Goal: Task Accomplishment & Management: Use online tool/utility

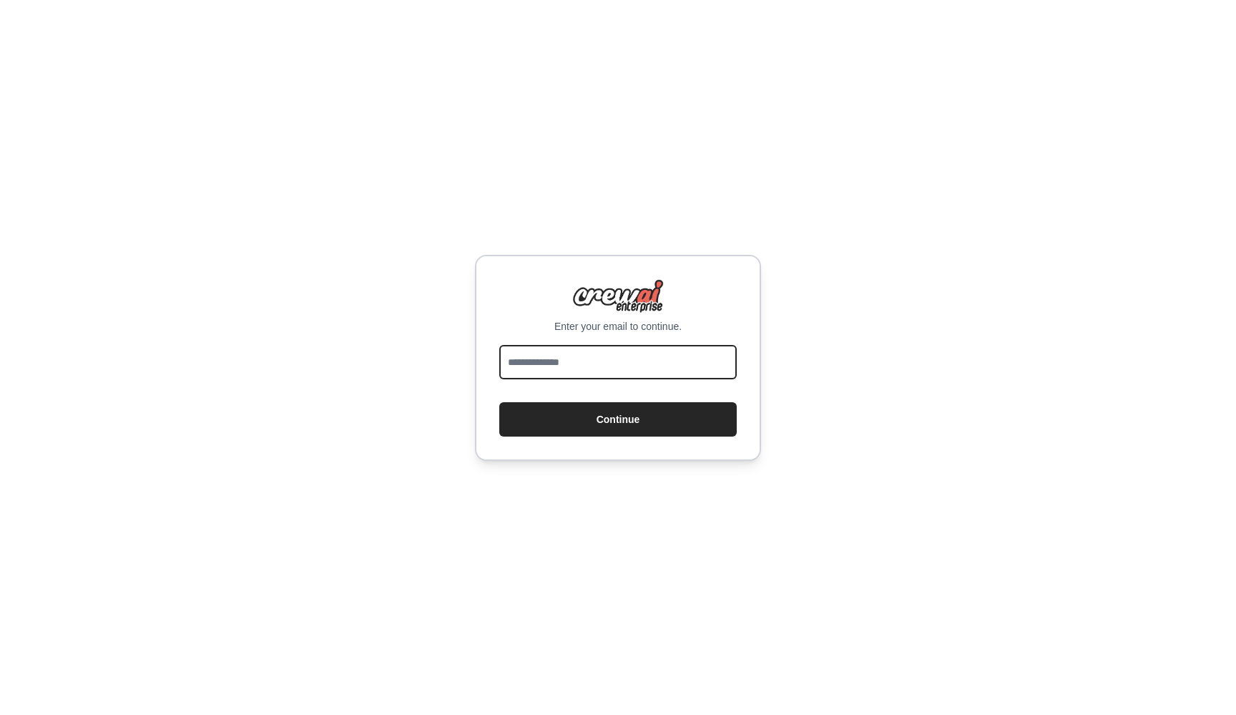
type input "**********"
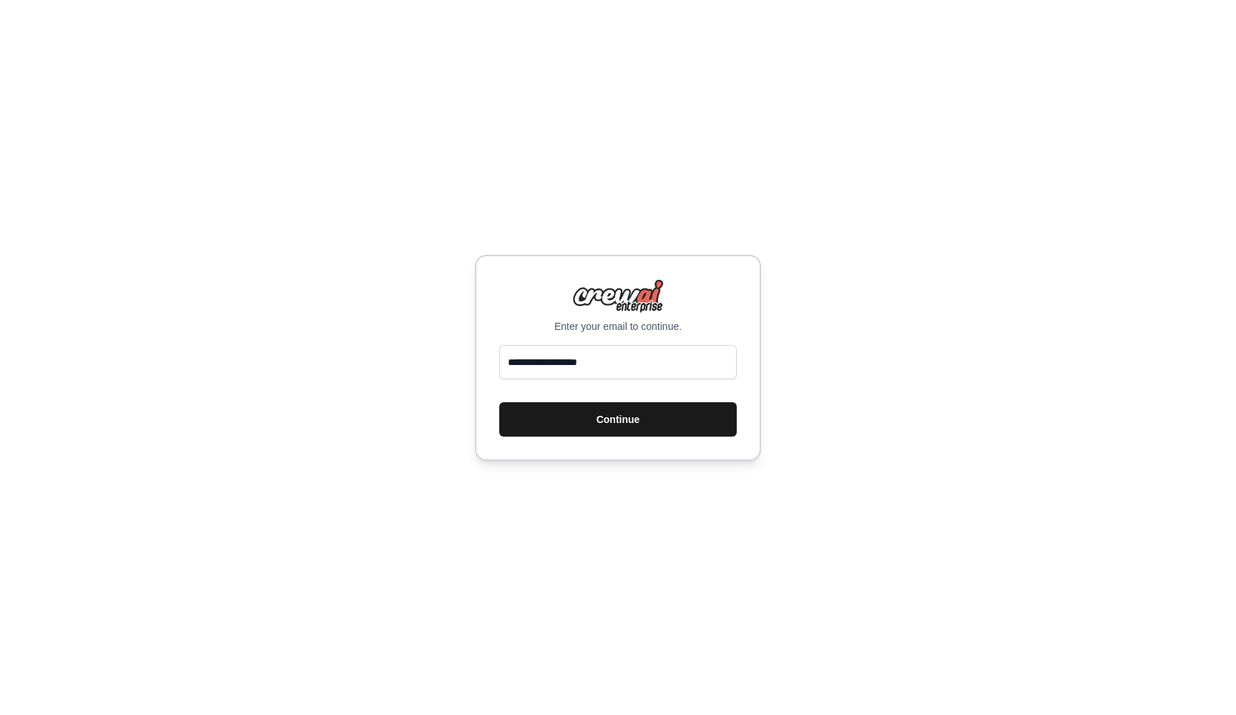
click at [527, 420] on button "Continue" at bounding box center [617, 419] width 237 height 34
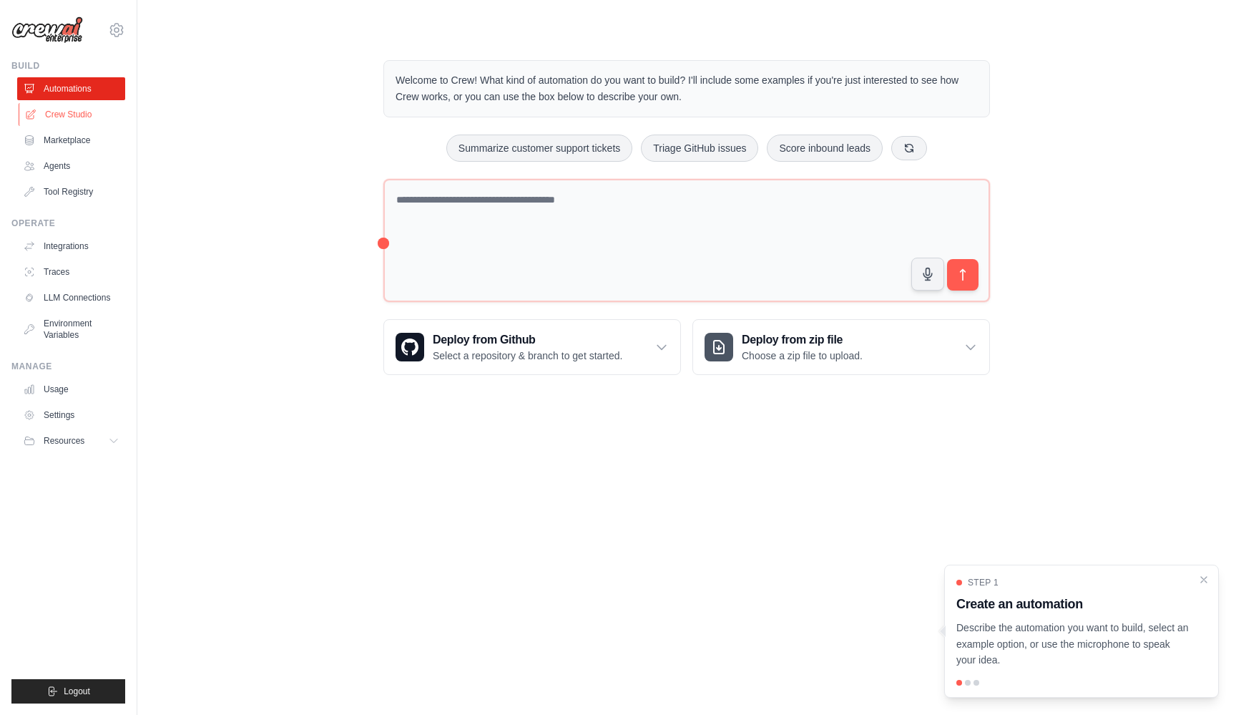
click at [74, 119] on link "Crew Studio" at bounding box center [73, 114] width 108 height 23
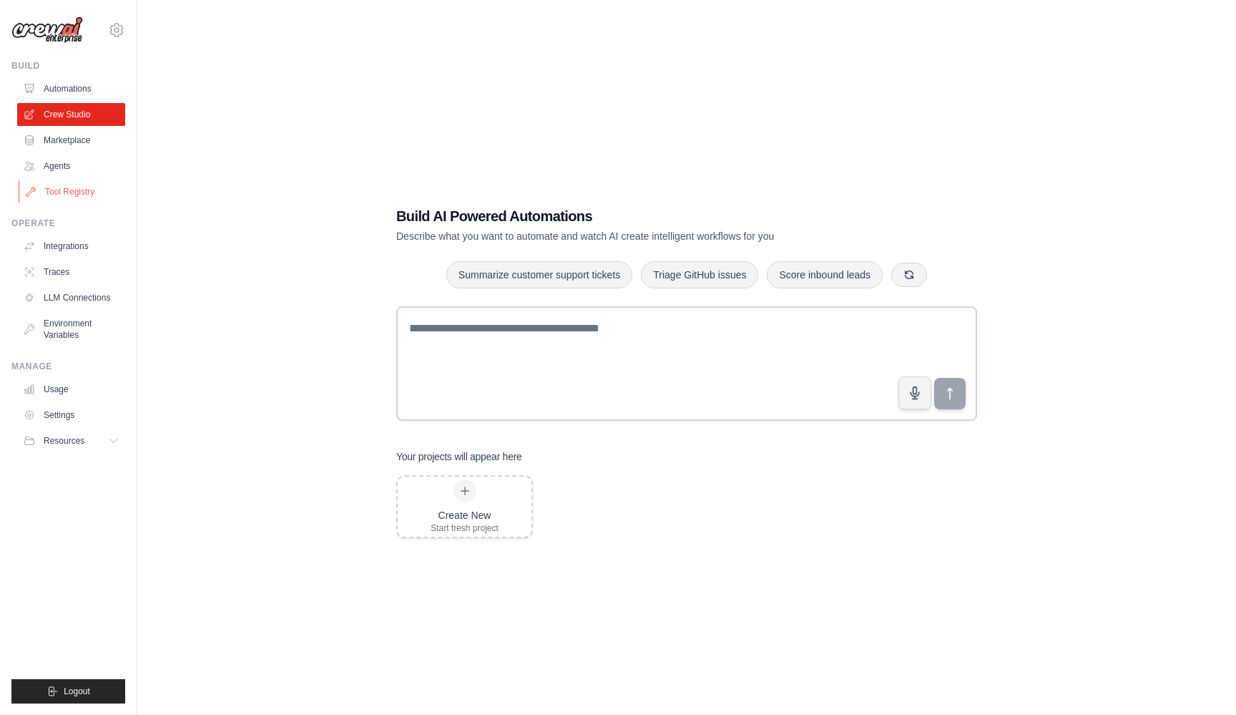
click at [77, 194] on link "Tool Registry" at bounding box center [73, 191] width 108 height 23
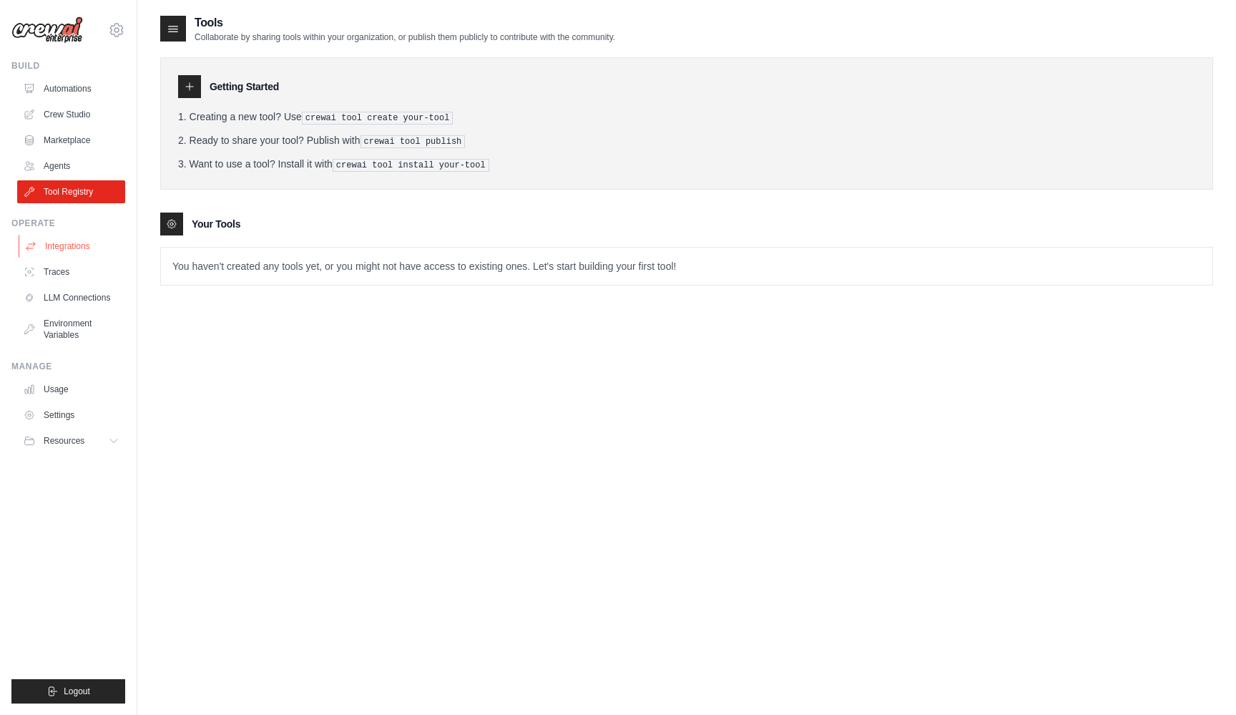
click at [79, 235] on link "Integrations" at bounding box center [73, 246] width 108 height 23
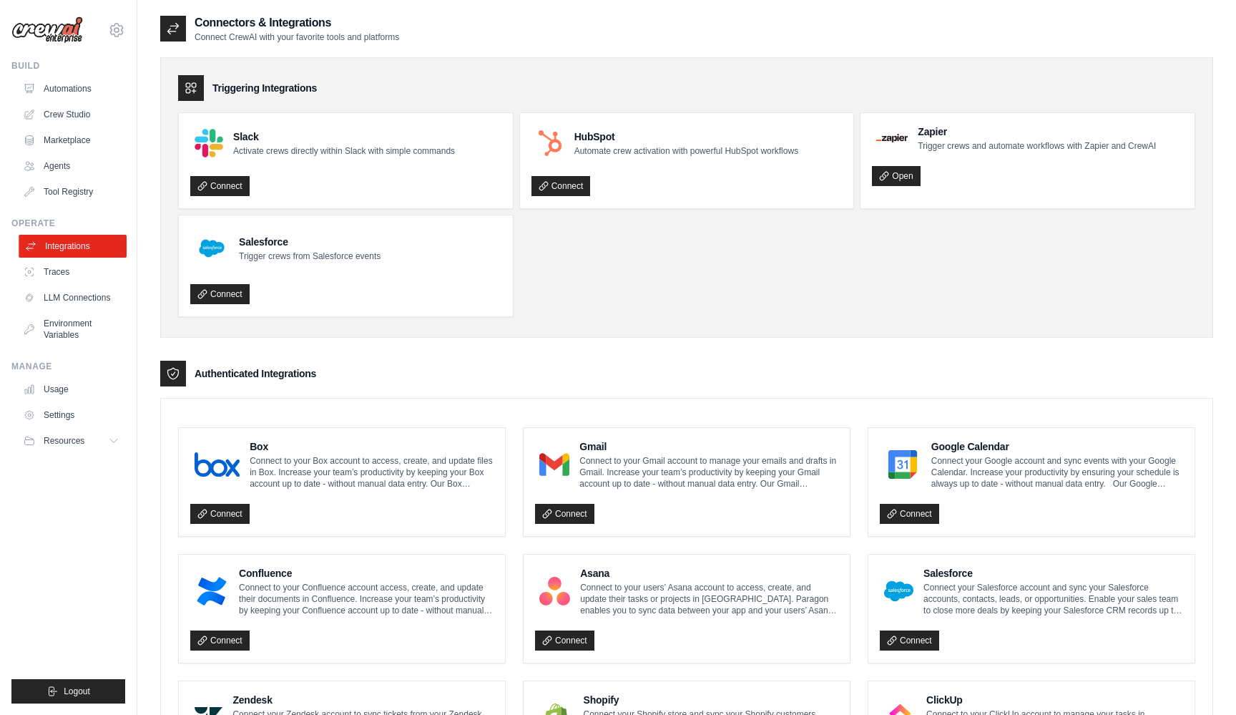
click at [72, 242] on link "Integrations" at bounding box center [73, 246] width 108 height 23
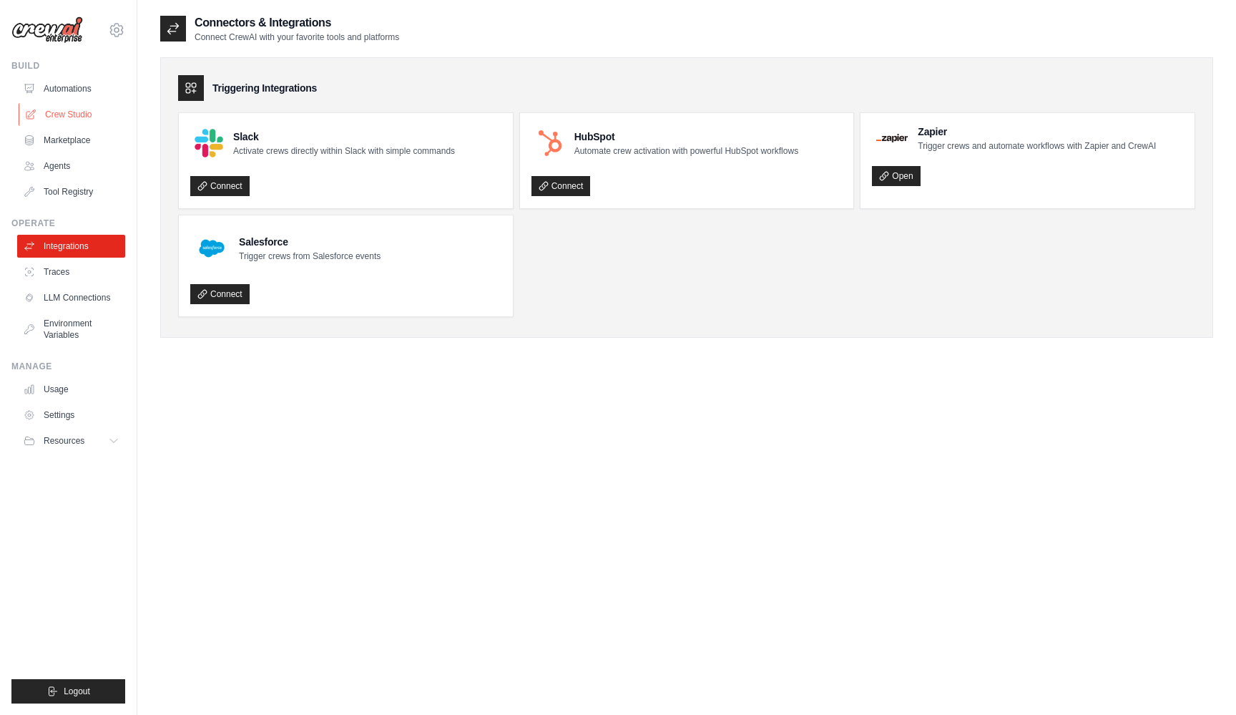
click at [72, 111] on link "Crew Studio" at bounding box center [73, 114] width 108 height 23
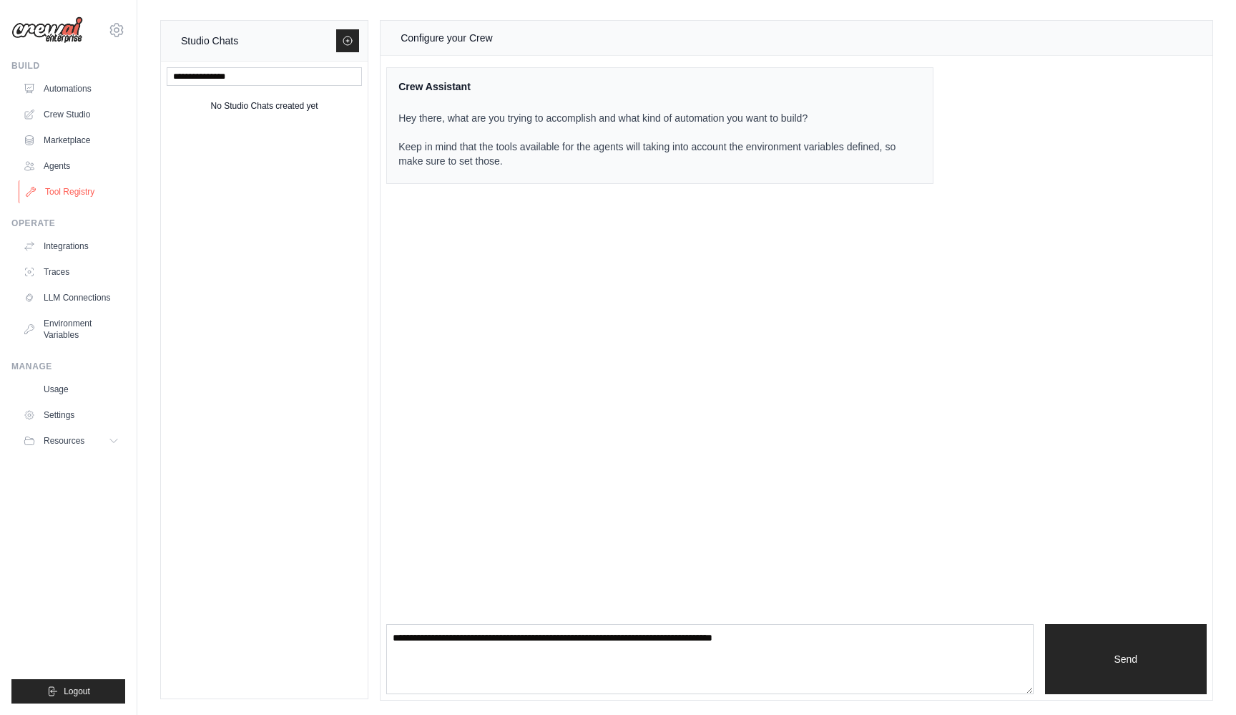
click at [59, 187] on link "Tool Registry" at bounding box center [73, 191] width 108 height 23
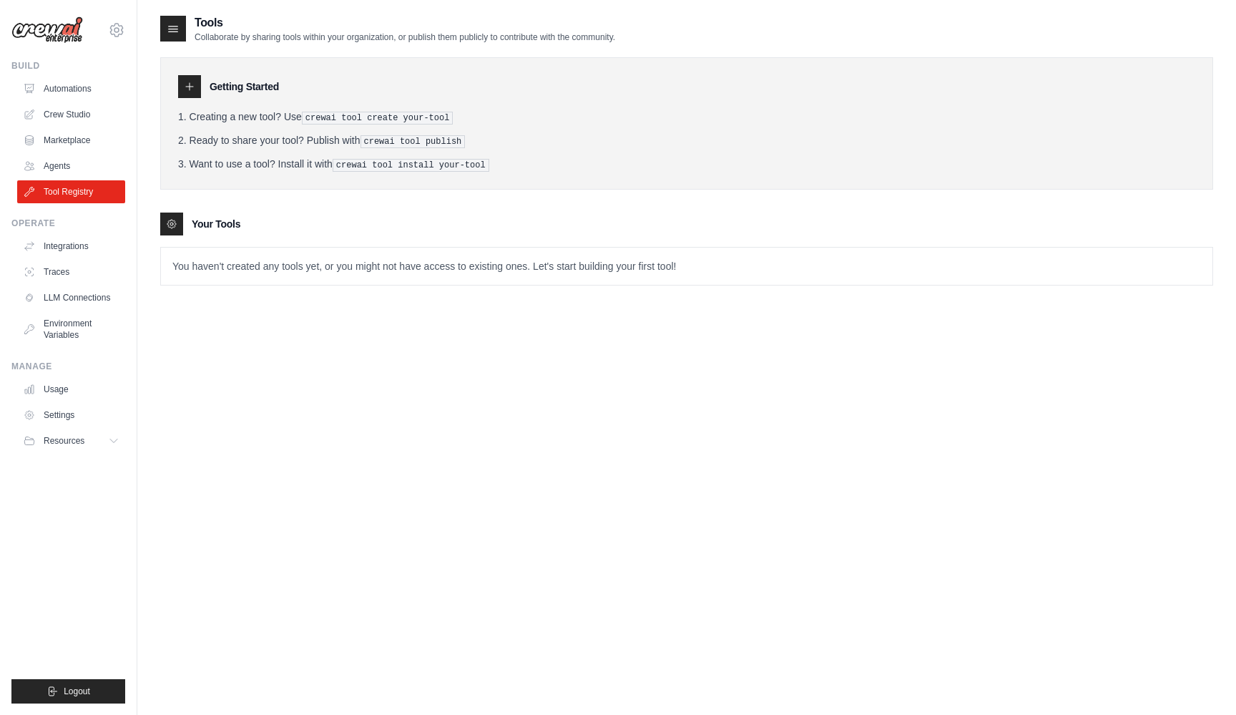
click at [240, 266] on p "You haven't created any tools yet, or you might not have access to existing one…" at bounding box center [686, 265] width 1051 height 37
click at [70, 161] on link "Agents" at bounding box center [73, 166] width 108 height 23
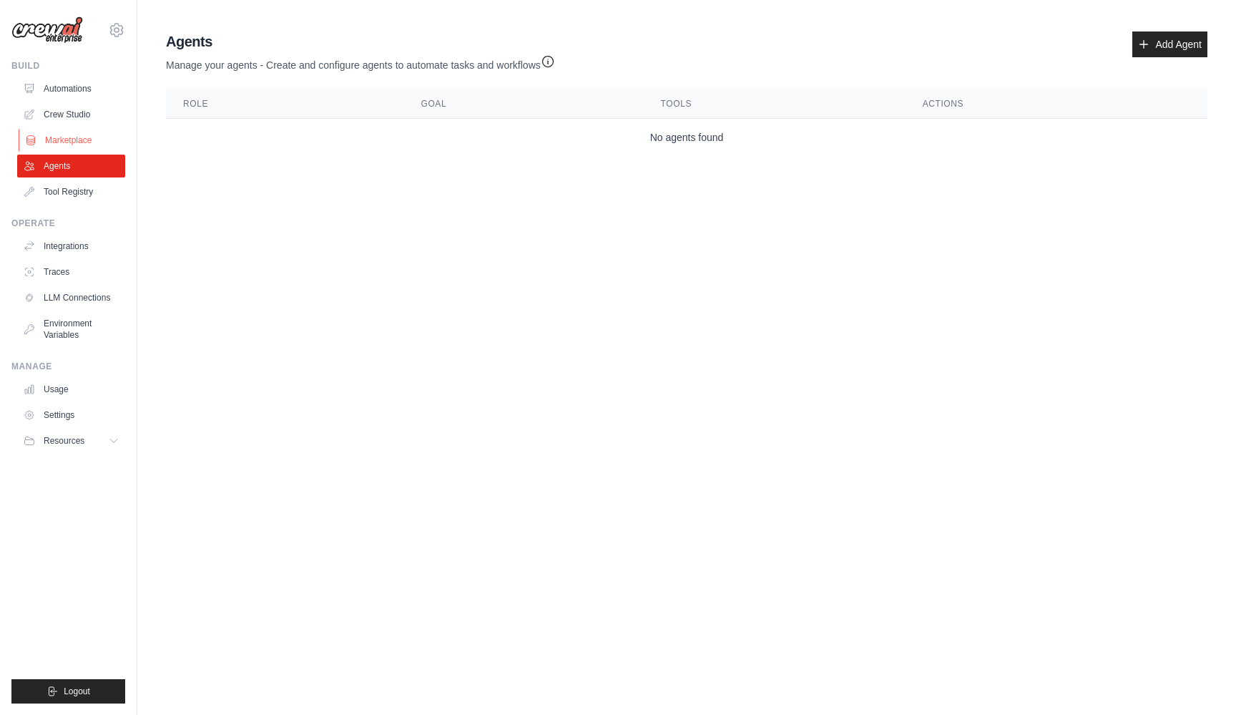
click at [74, 136] on link "Marketplace" at bounding box center [73, 140] width 108 height 23
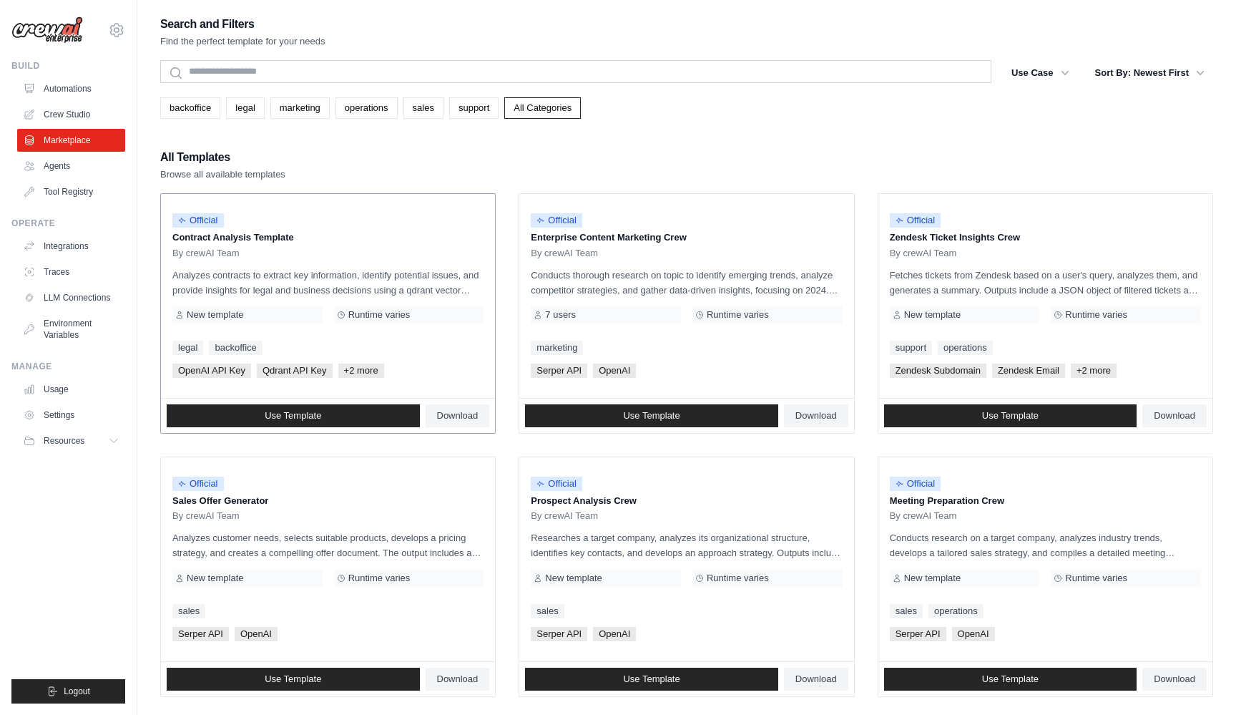
click at [347, 278] on p "Analyzes contracts to extract key information, identify potential issues, and p…" at bounding box center [327, 283] width 311 height 30
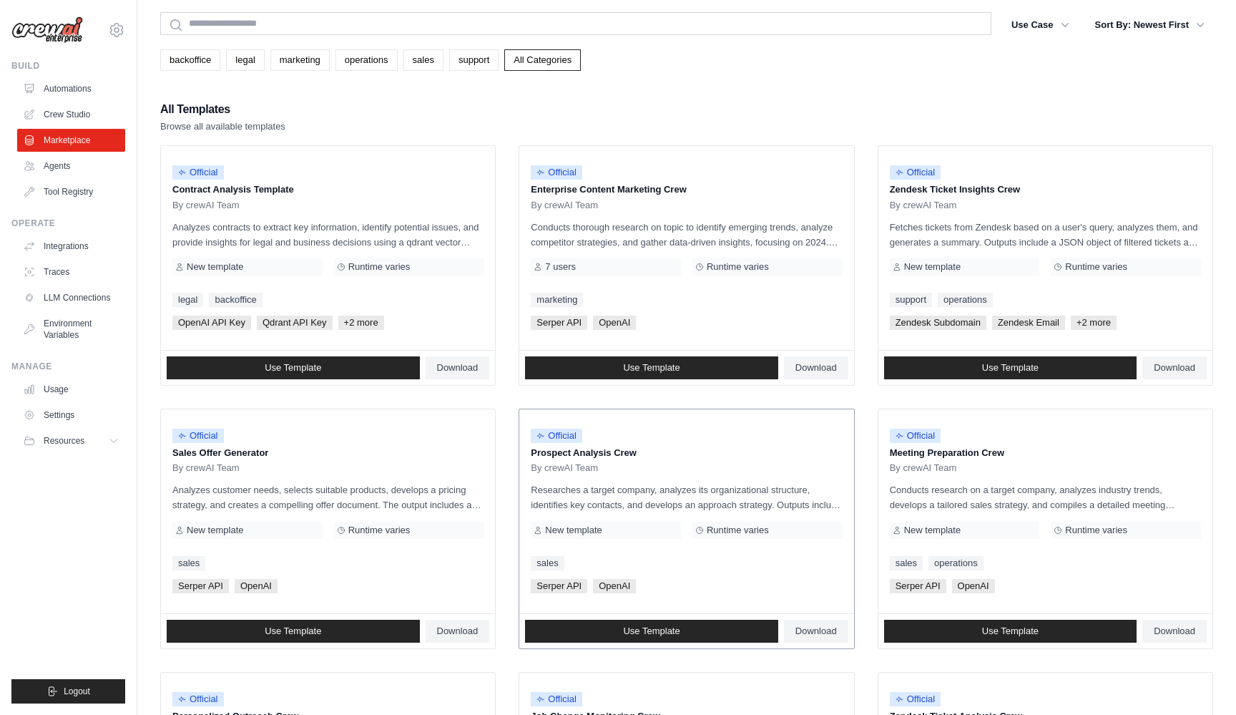
scroll to position [78, 0]
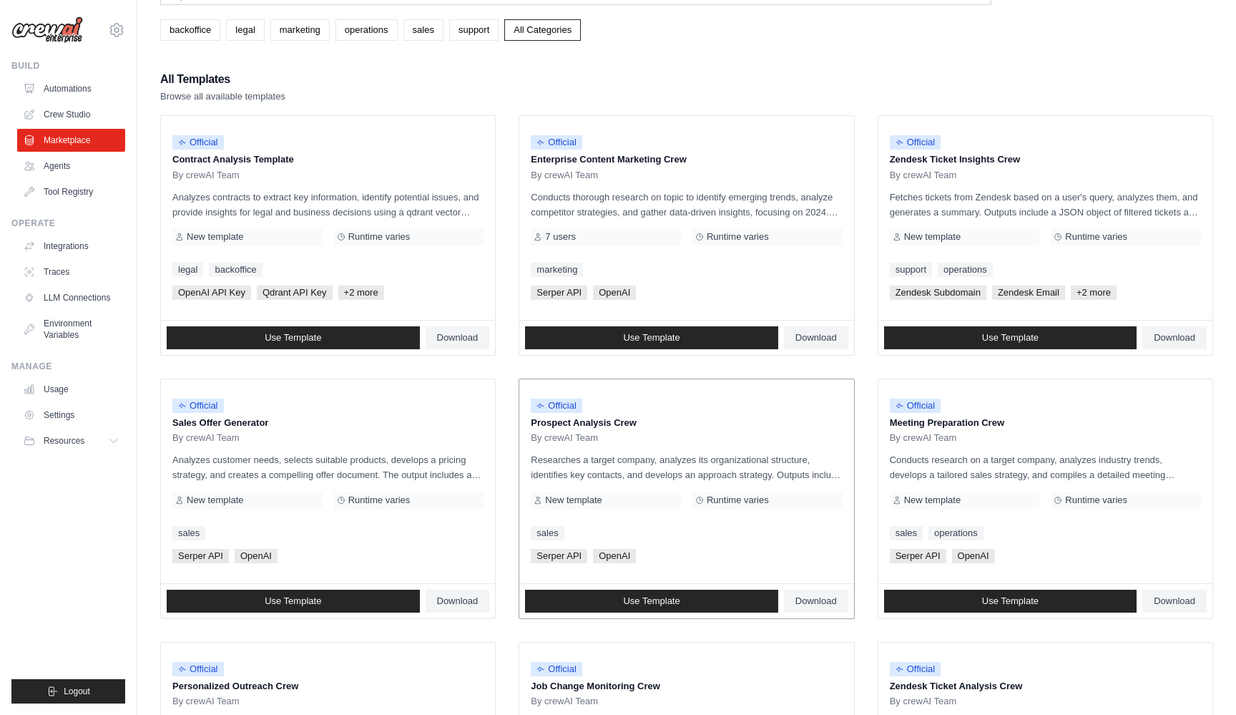
click at [544, 411] on span "Official" at bounding box center [557, 405] width 52 height 14
click at [586, 590] on link "Use Template" at bounding box center [651, 600] width 253 height 23
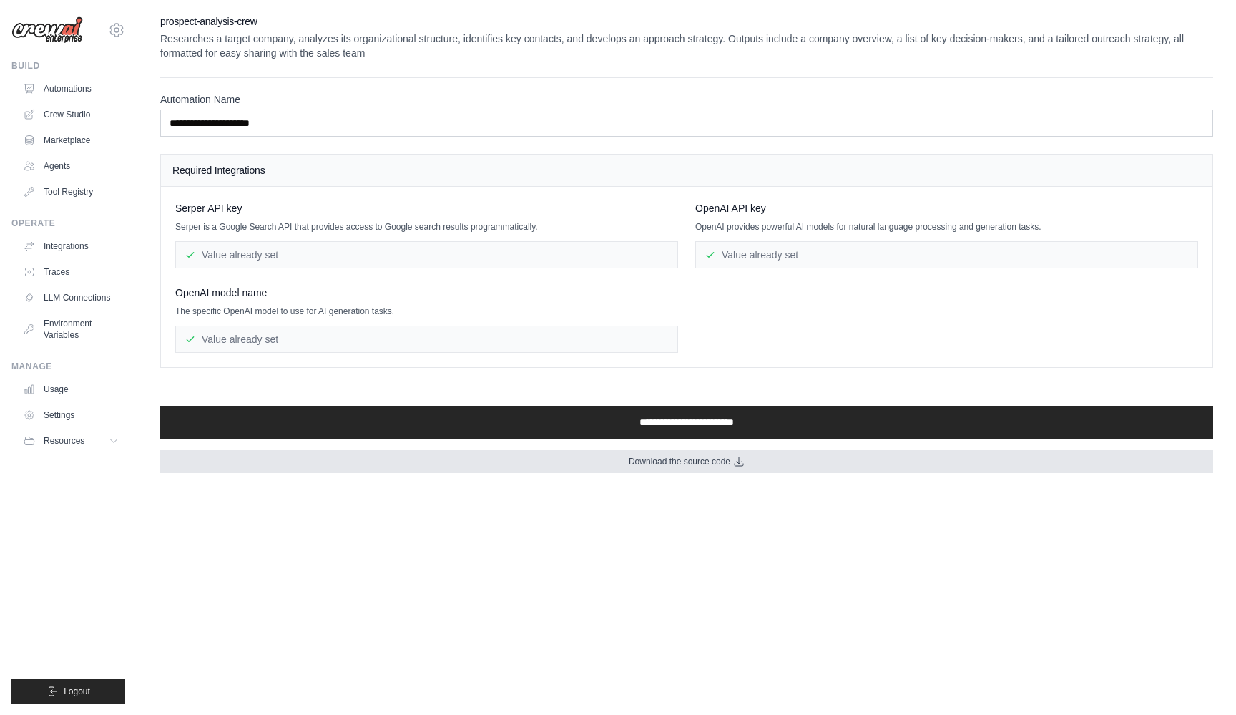
click at [614, 464] on link "Download the source code" at bounding box center [686, 461] width 1053 height 23
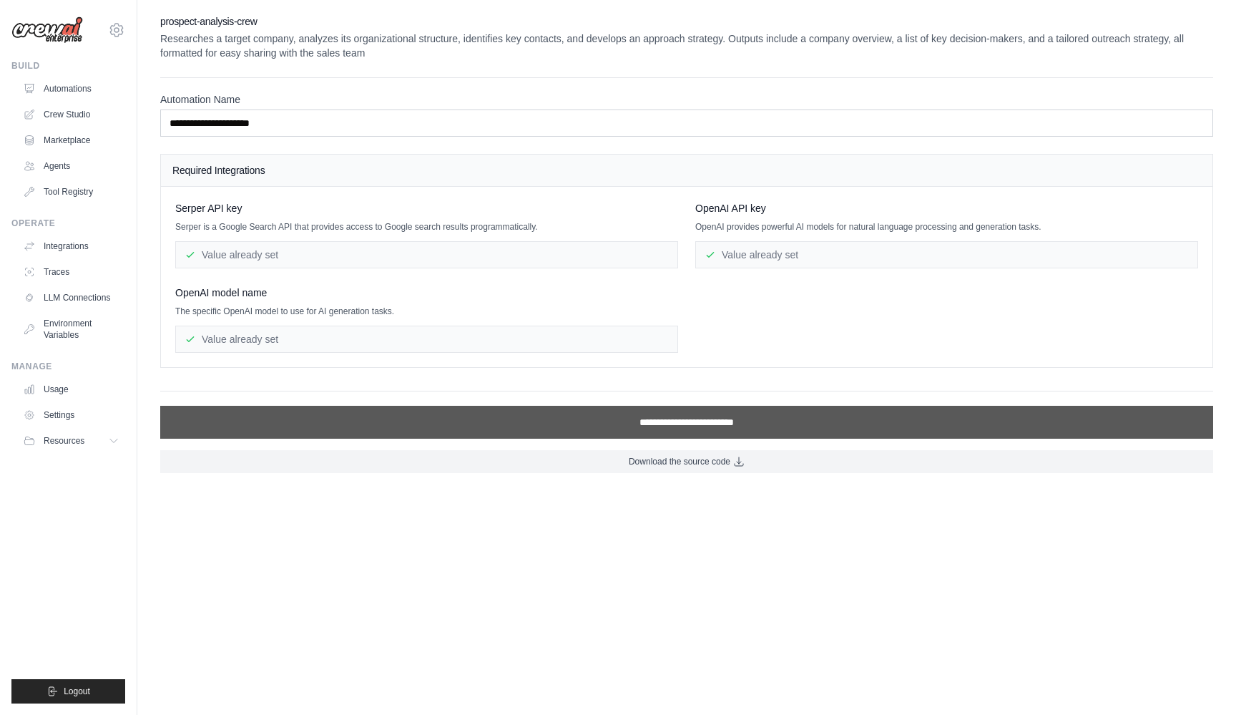
click at [685, 410] on input "**********" at bounding box center [686, 422] width 1053 height 33
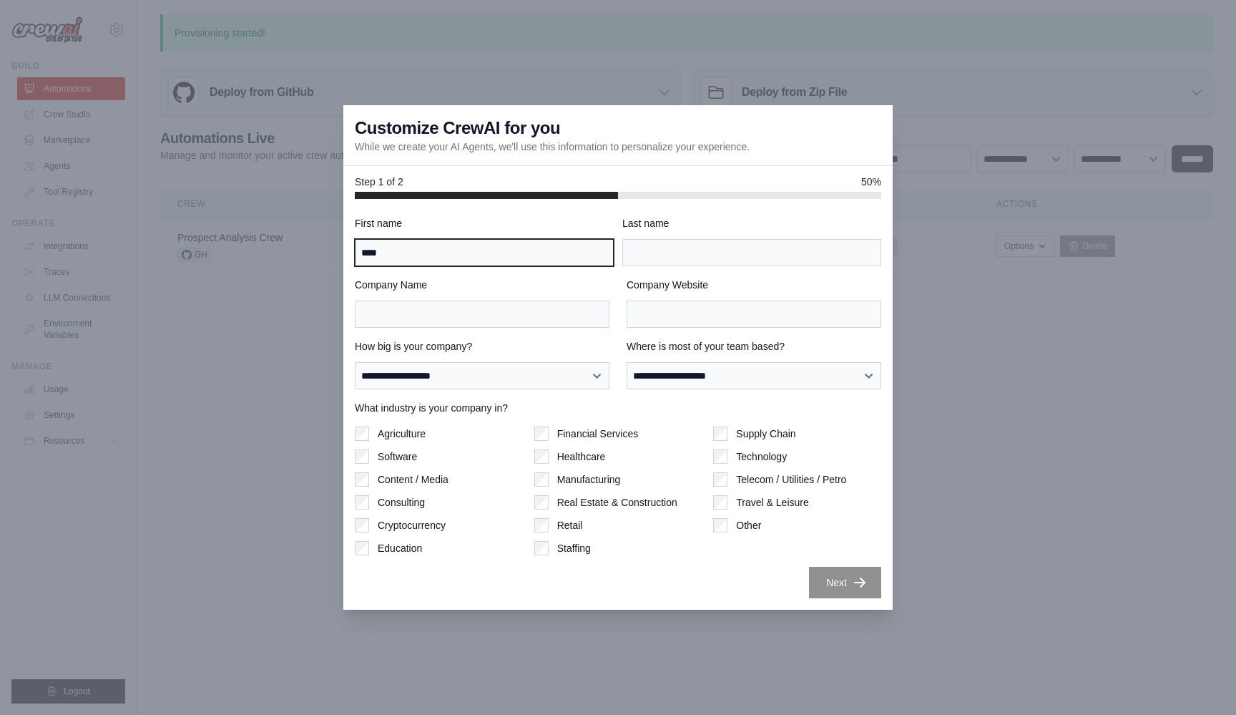
type input "****"
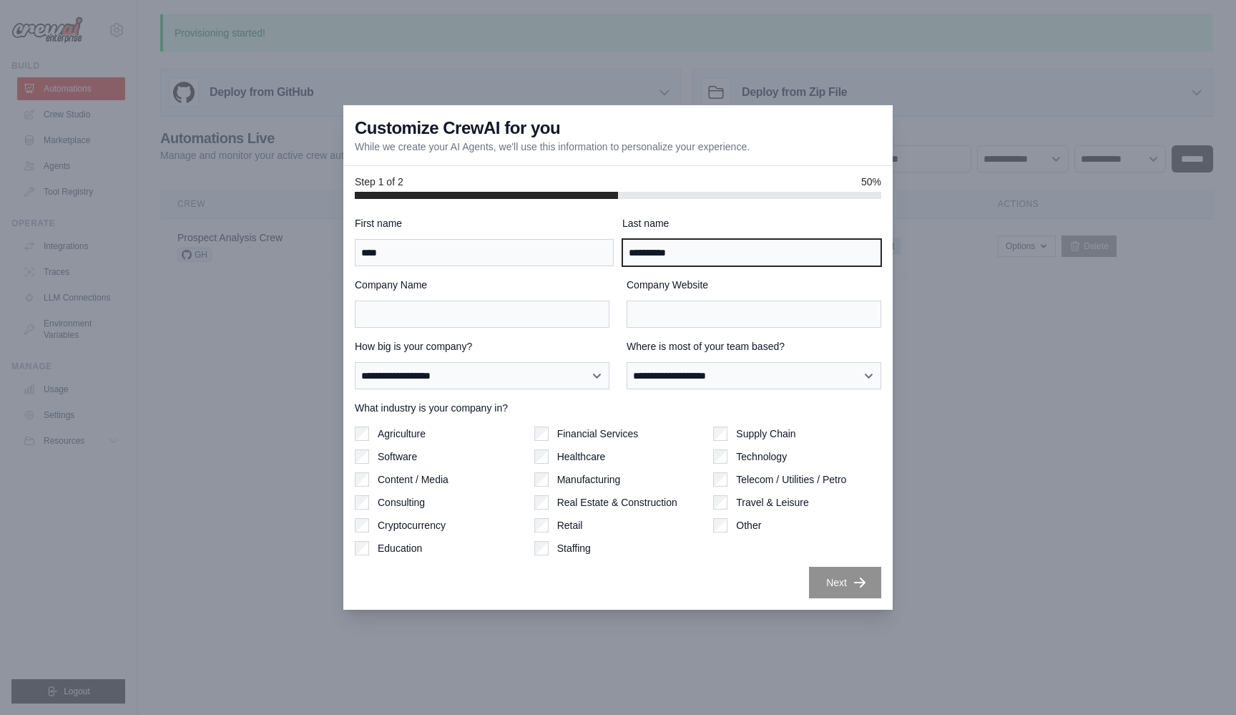
type input "**********"
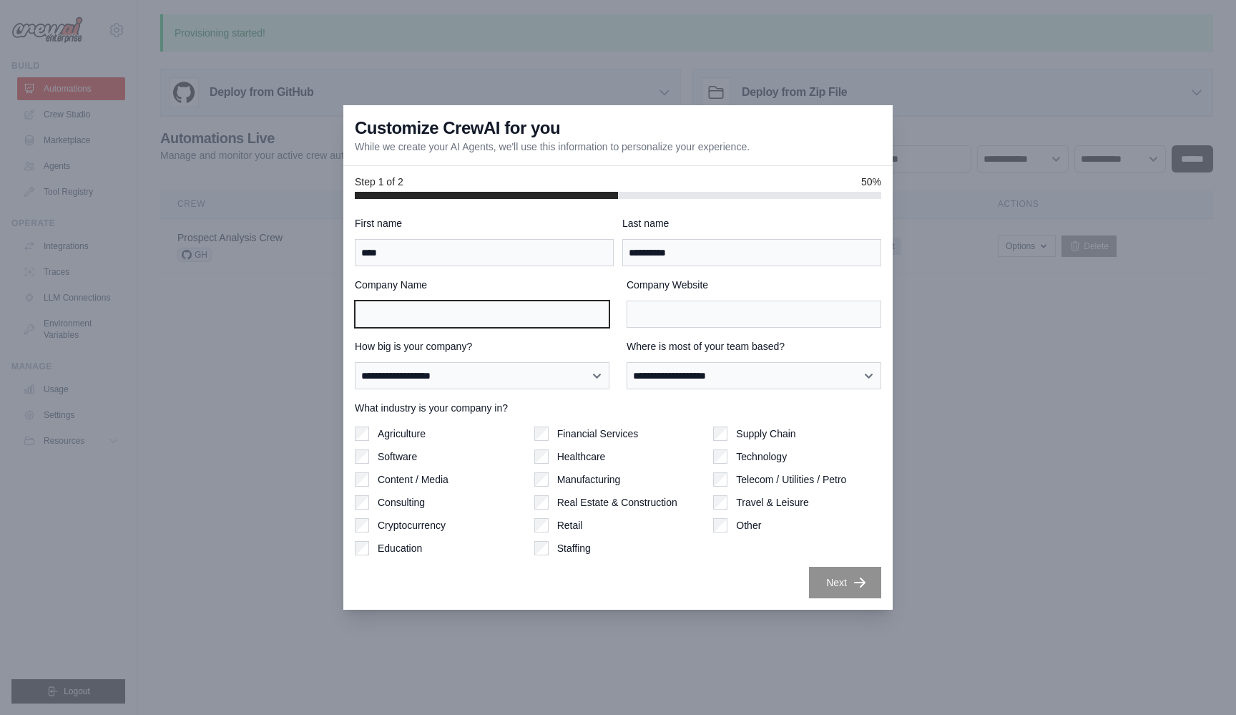
type input "*"
type input "**********"
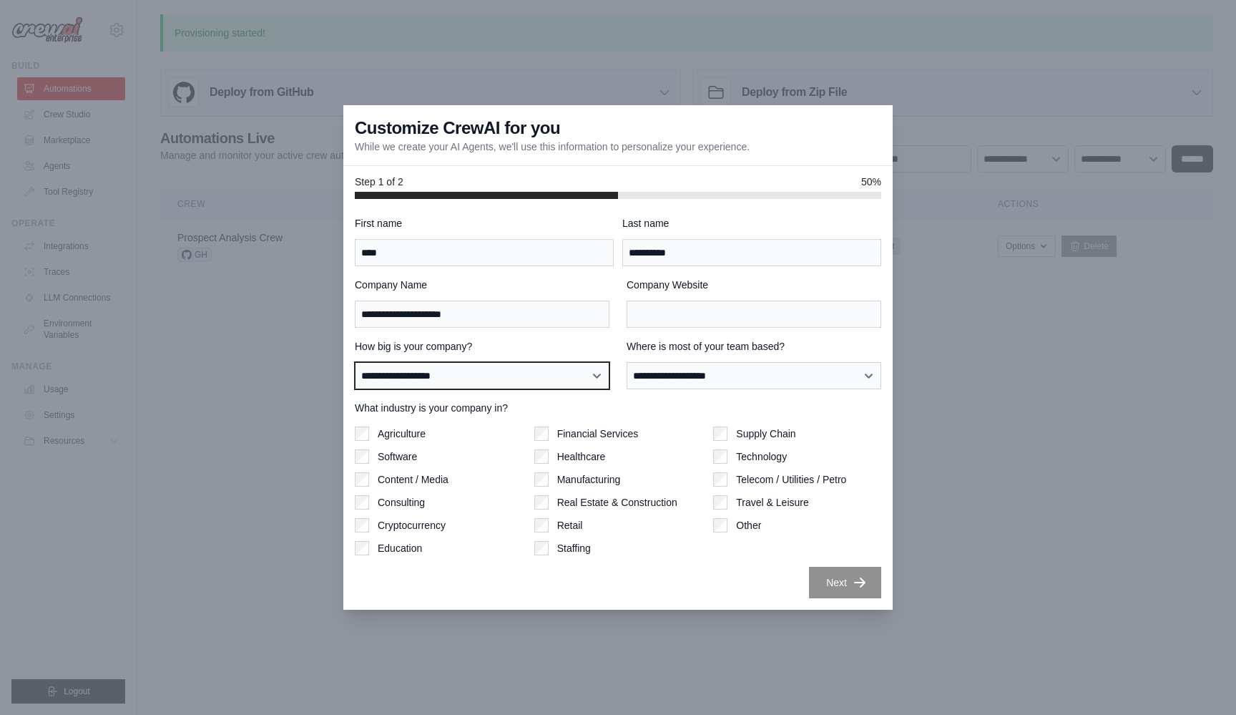
select select "**********"
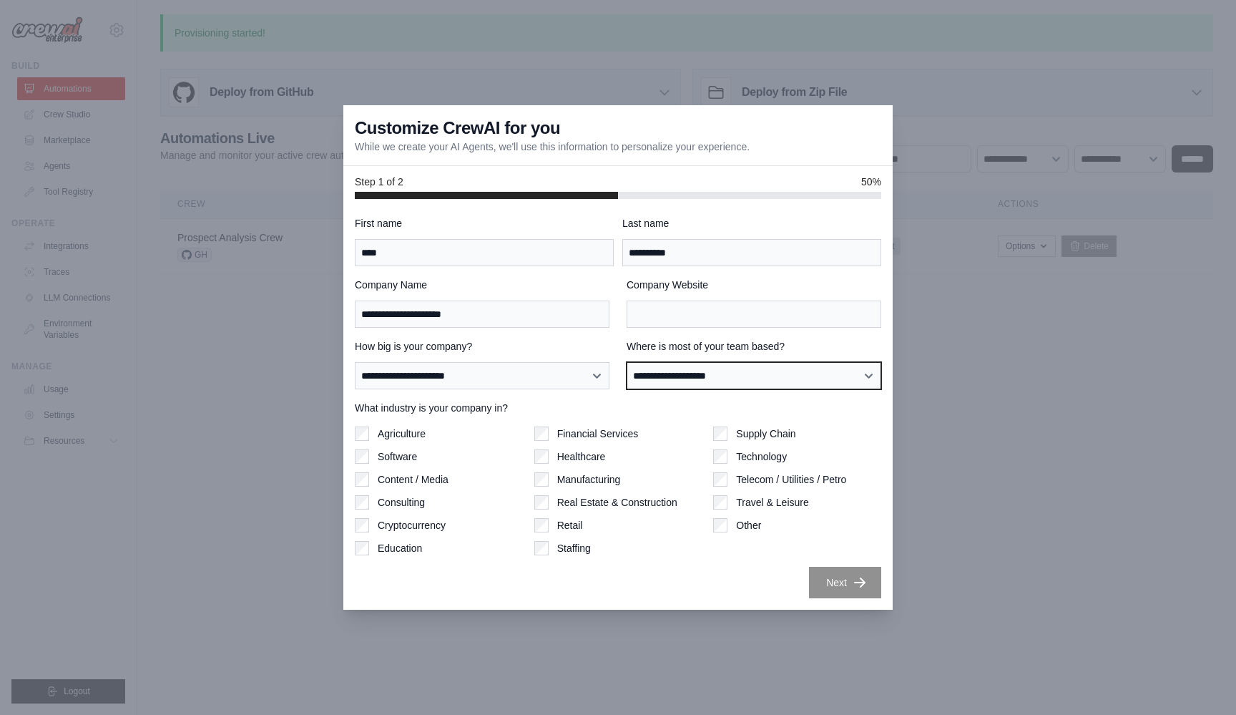
select select "**********"
click at [386, 456] on label "Software" at bounding box center [397, 456] width 39 height 14
click at [416, 499] on label "Consulting" at bounding box center [401, 502] width 47 height 14
click at [719, 592] on div "Next" at bounding box center [618, 582] width 526 height 31
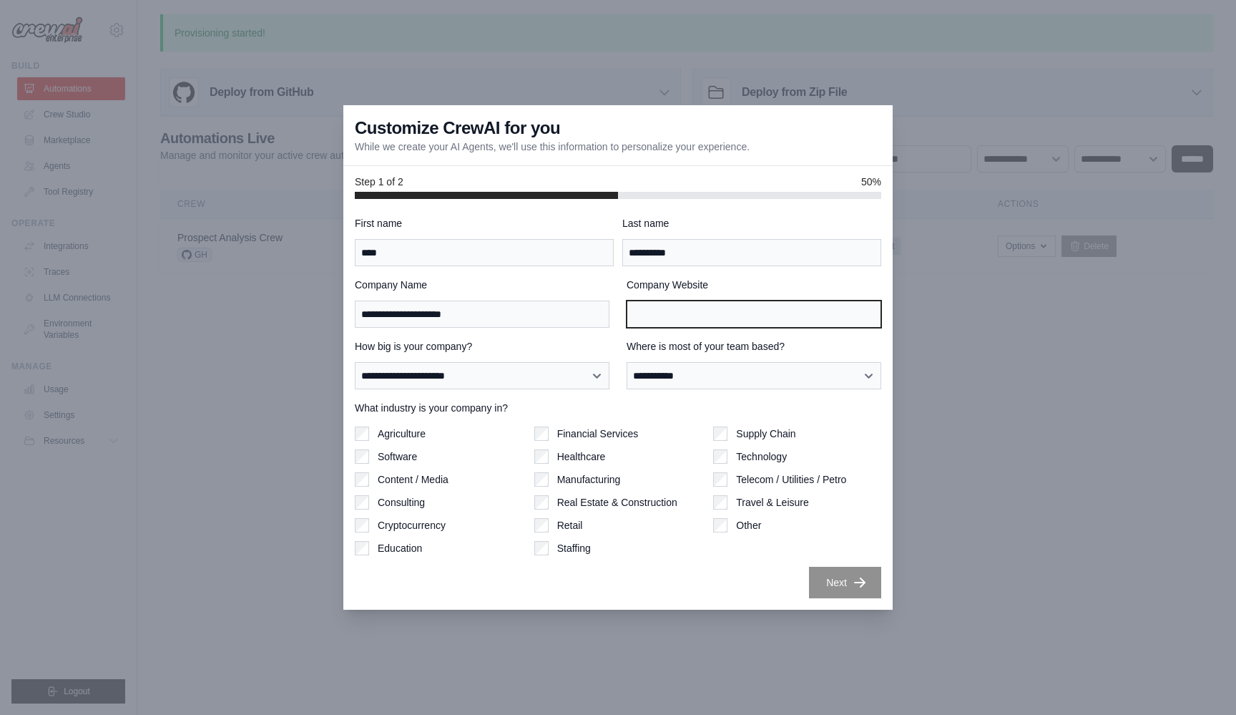
click at [701, 325] on input "Company Website" at bounding box center [754, 313] width 255 height 27
type input "****"
click at [587, 598] on div "**********" at bounding box center [617, 404] width 549 height 411
click at [690, 317] on input "Company Website" at bounding box center [754, 313] width 255 height 27
type input "*"
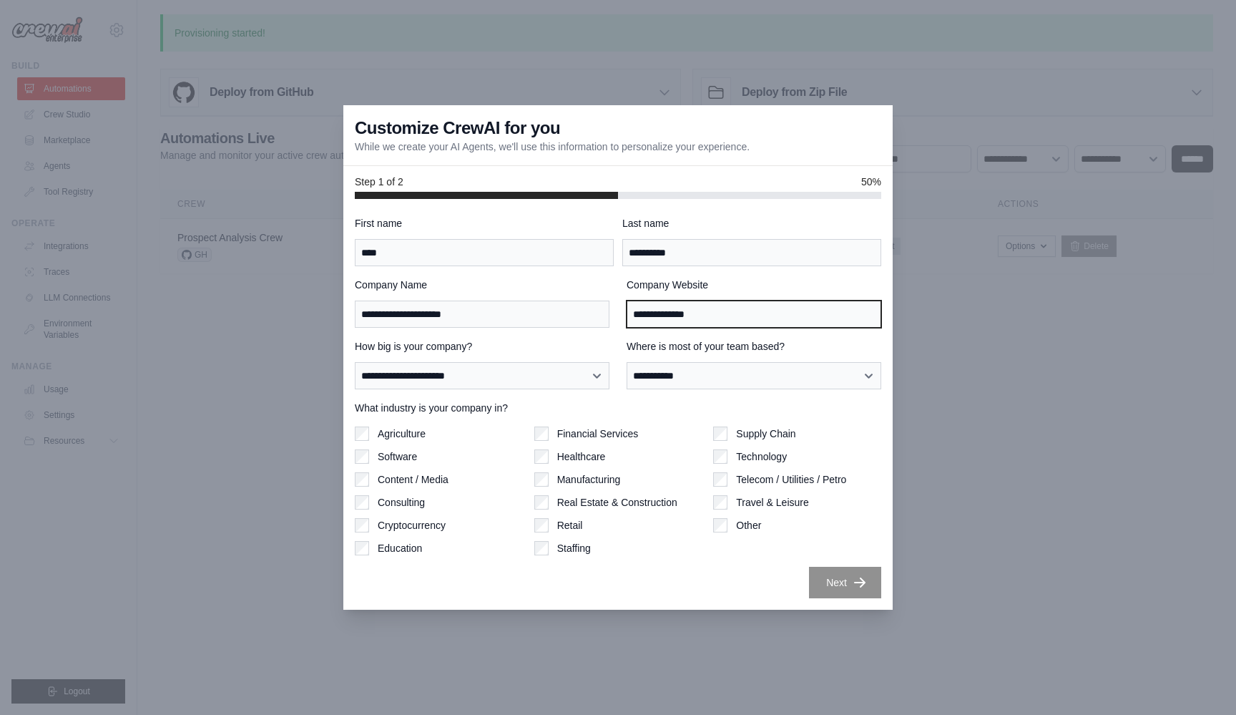
type input "**********"
click at [836, 579] on button "Next" at bounding box center [845, 581] width 72 height 31
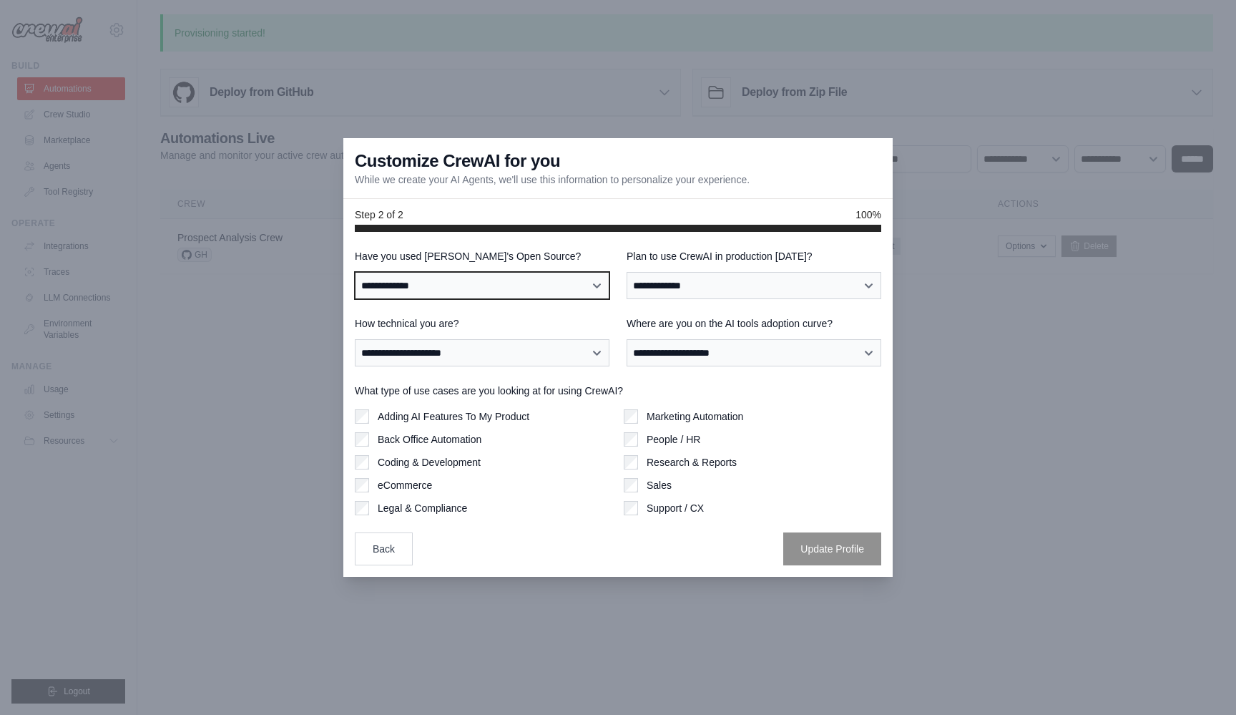
select select "**"
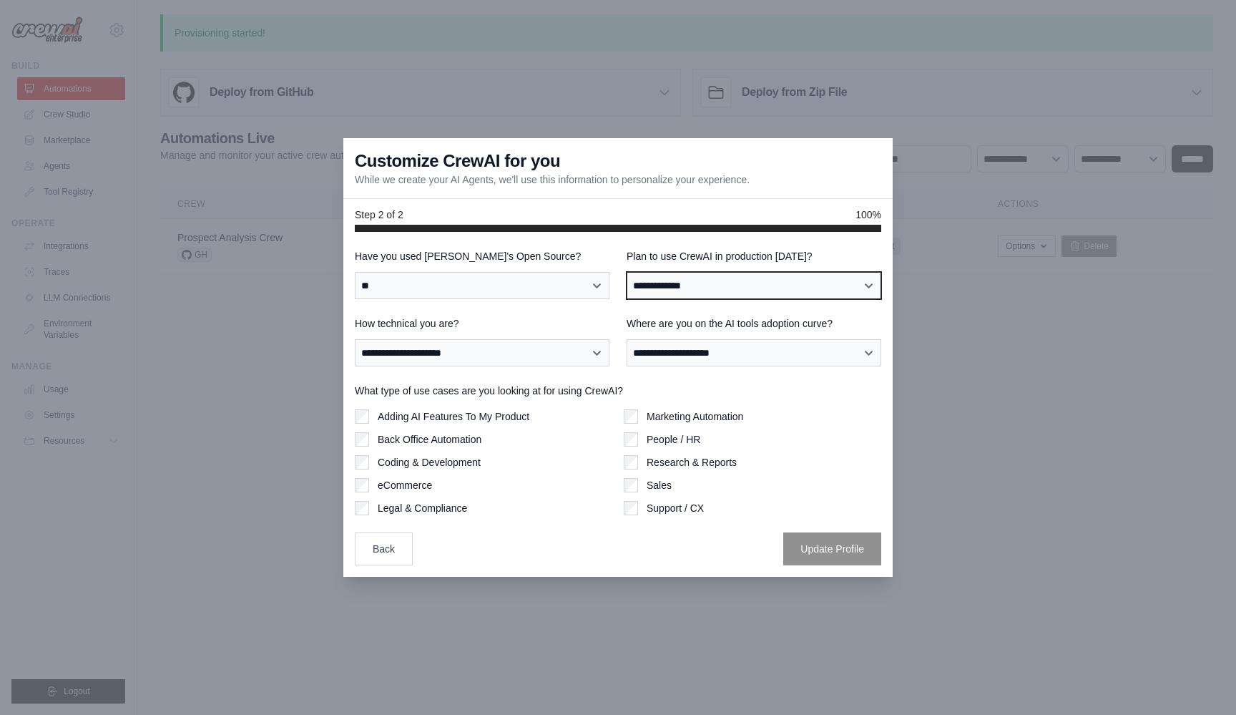
select select "*****"
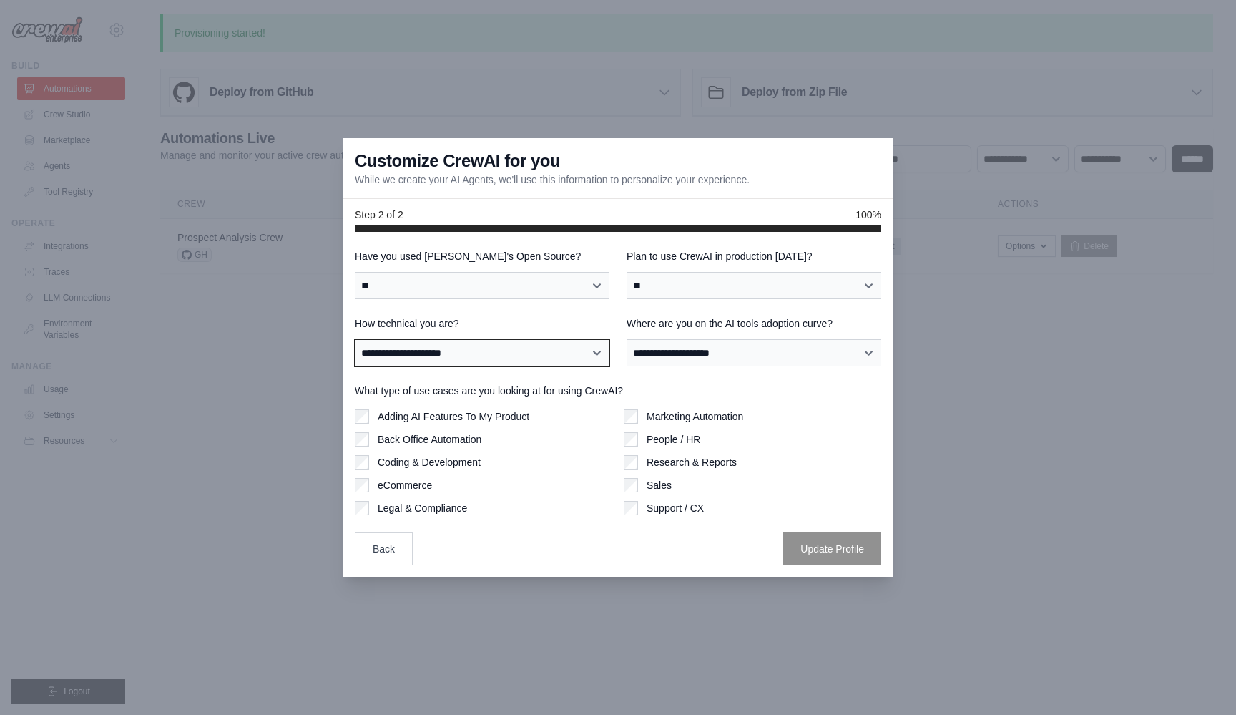
select select "**********"
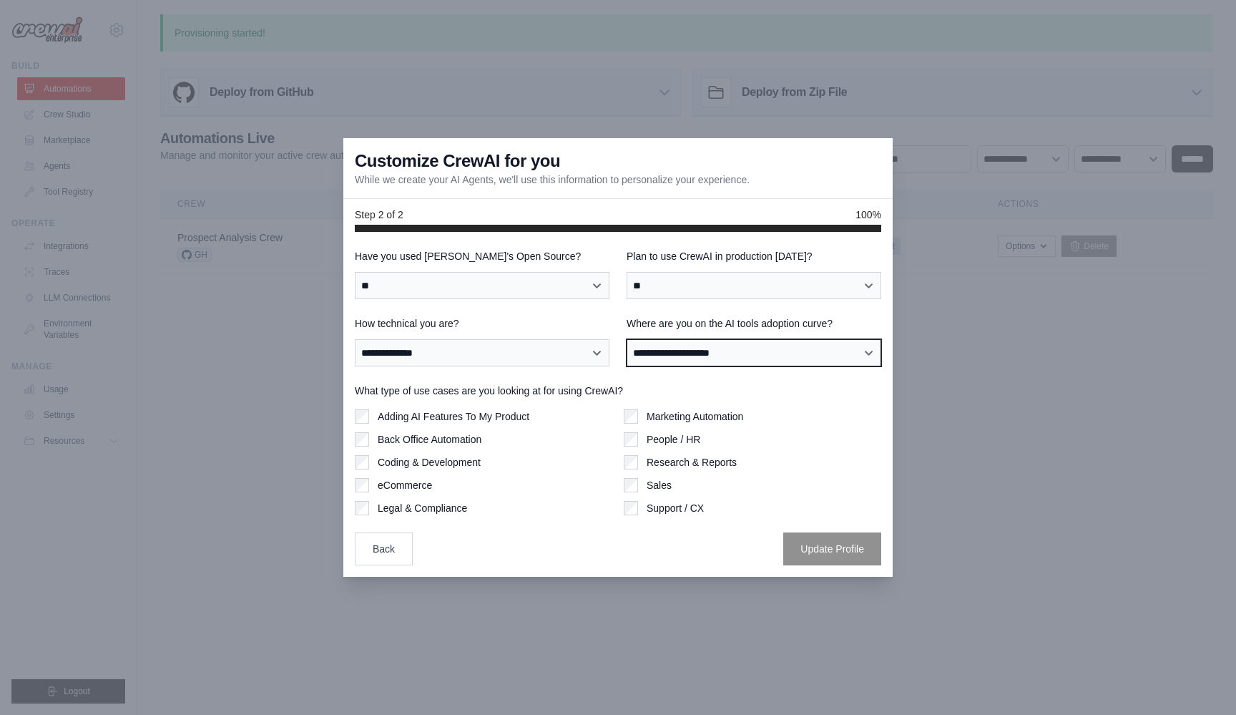
select select "**********"
click at [679, 462] on label "Research & Reports" at bounding box center [692, 462] width 90 height 14
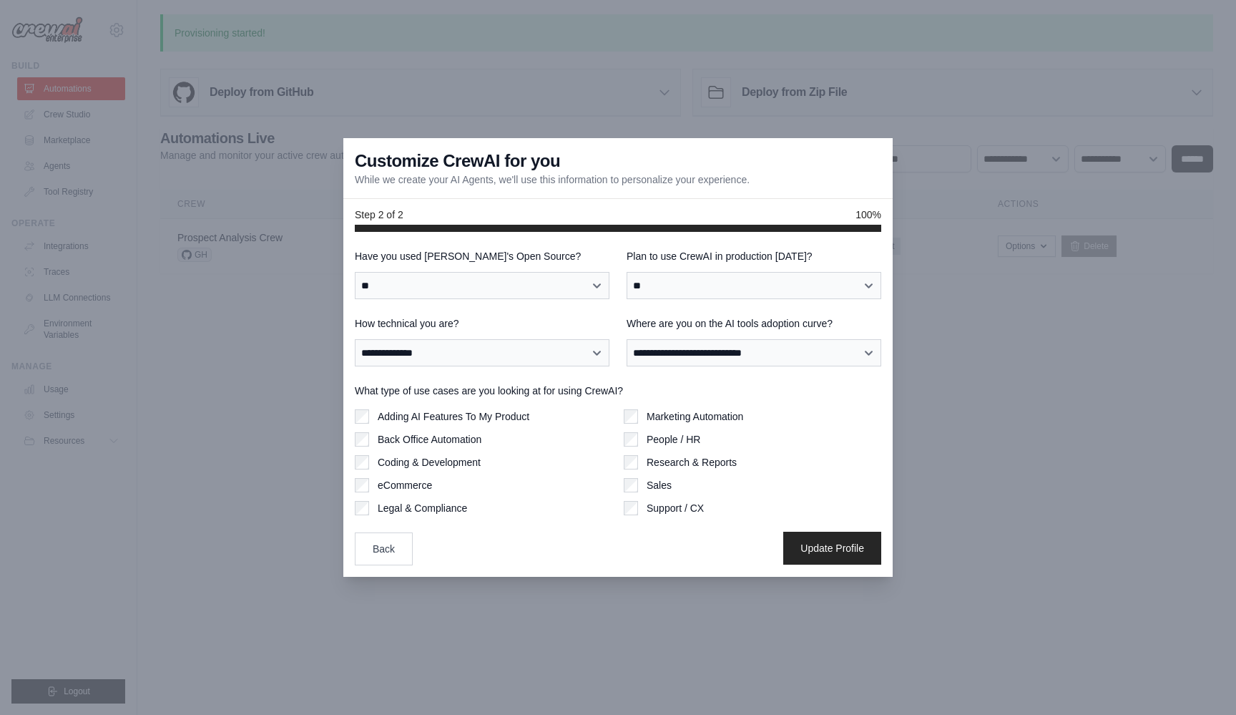
click at [838, 548] on button "Update Profile" at bounding box center [832, 547] width 98 height 33
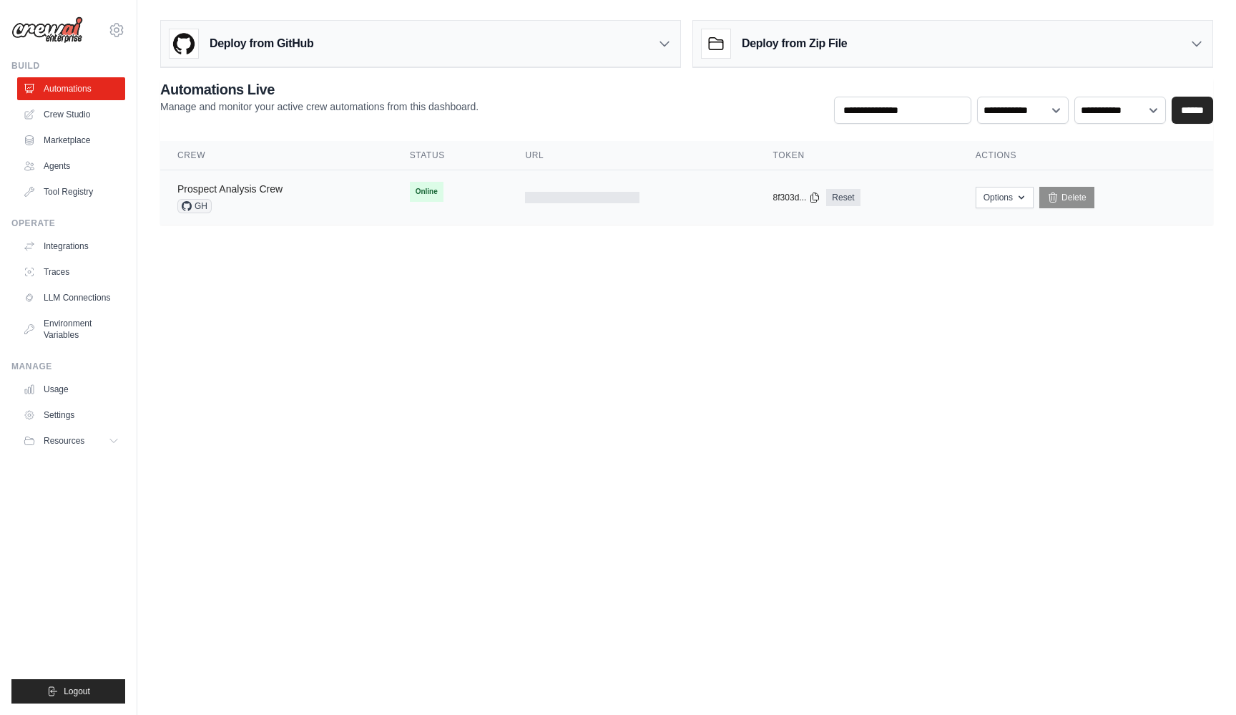
click at [251, 188] on link "Prospect Analysis Crew" at bounding box center [229, 188] width 105 height 11
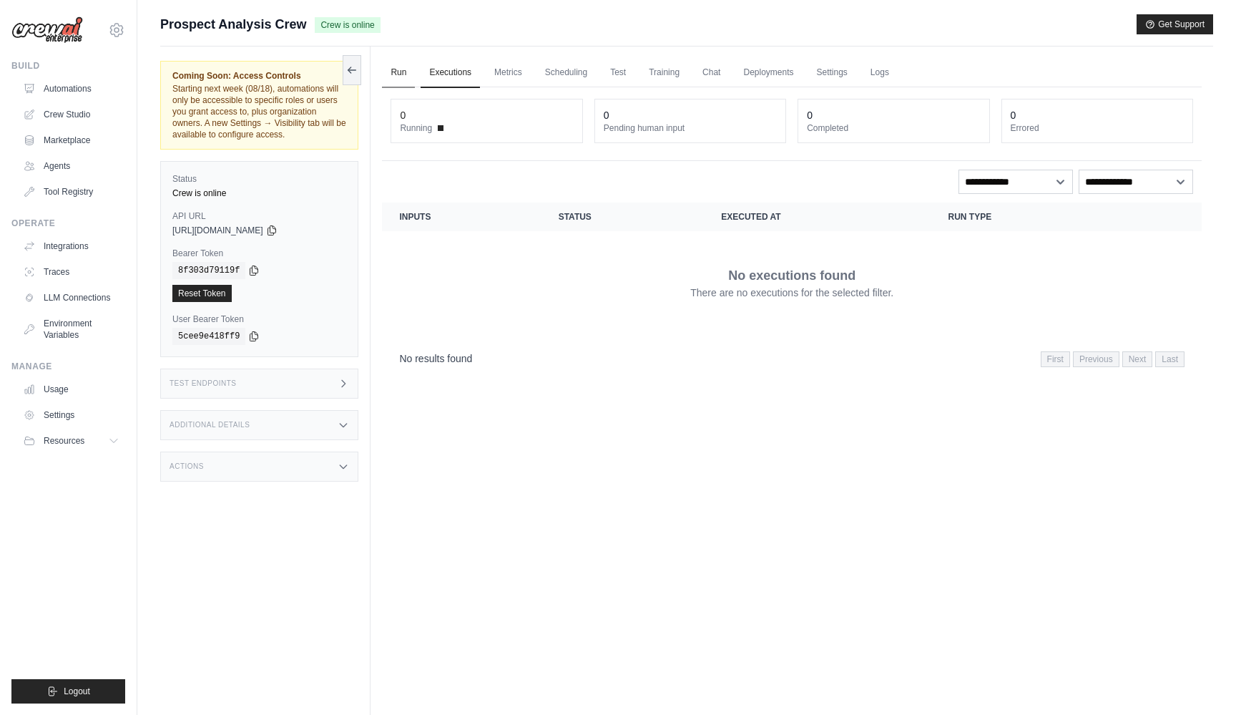
click at [384, 70] on link "Run" at bounding box center [398, 73] width 33 height 30
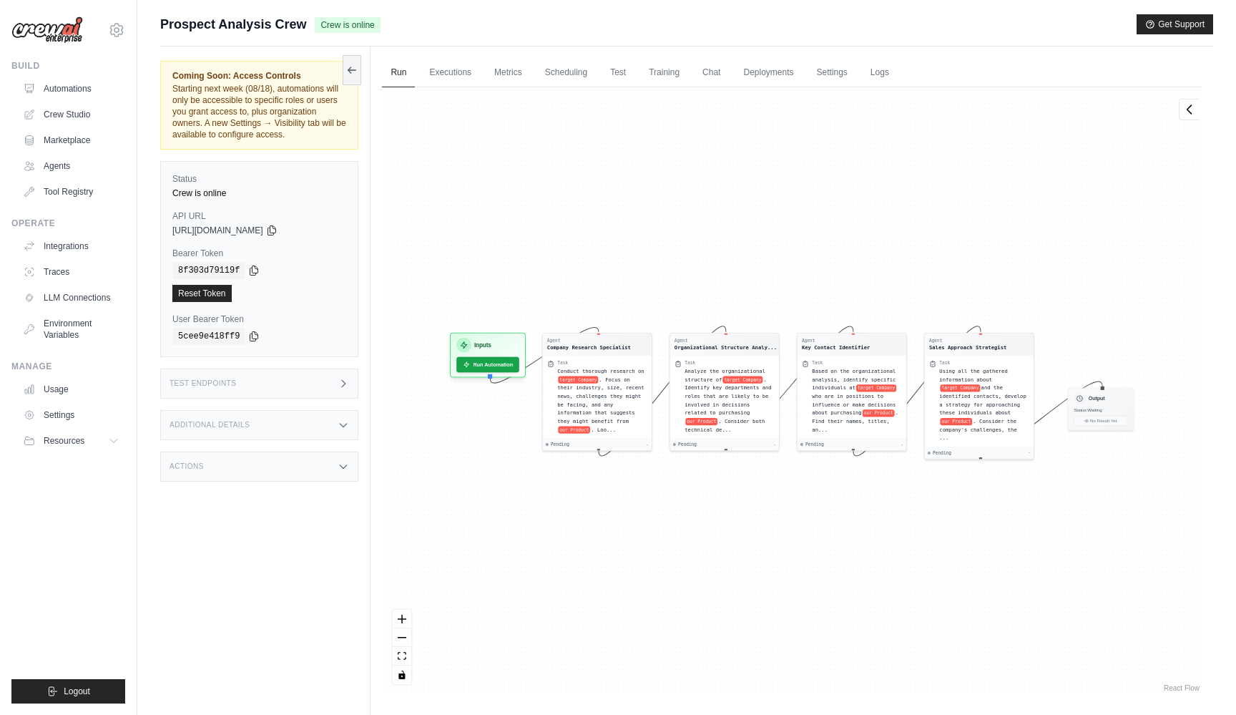
click at [240, 386] on div "Test Endpoints" at bounding box center [259, 383] width 198 height 30
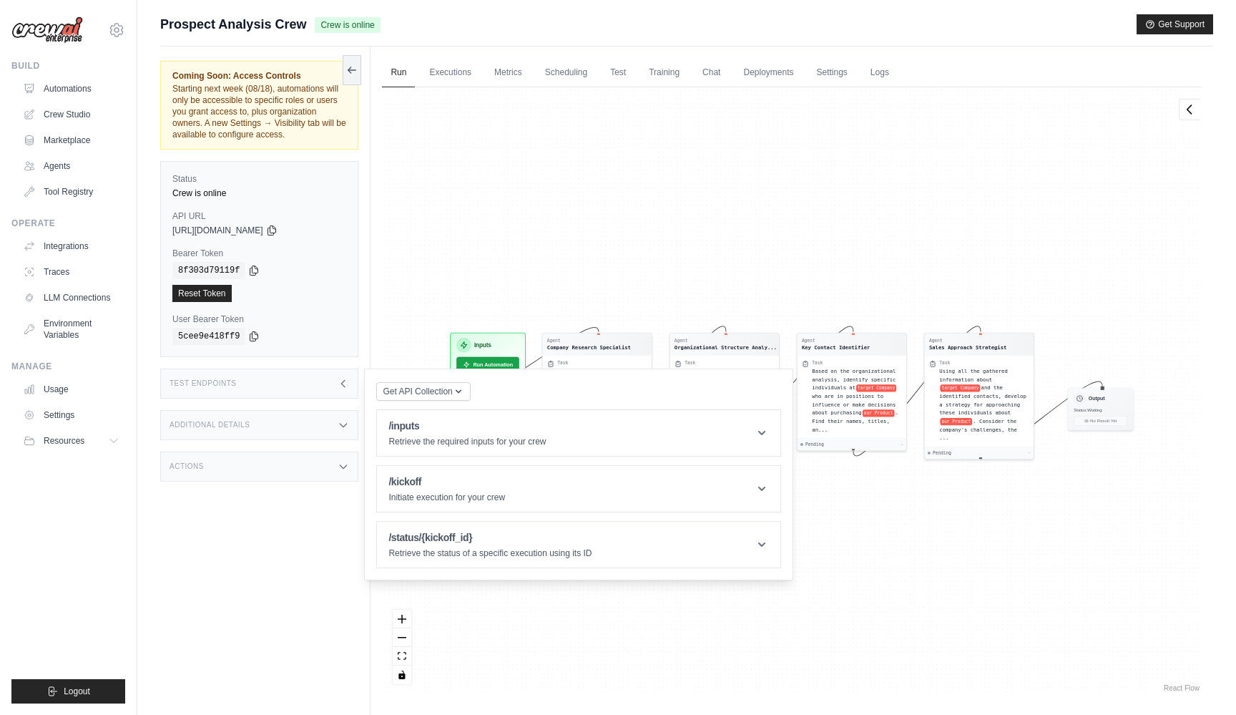
click at [240, 386] on div "Test Endpoints" at bounding box center [259, 383] width 198 height 30
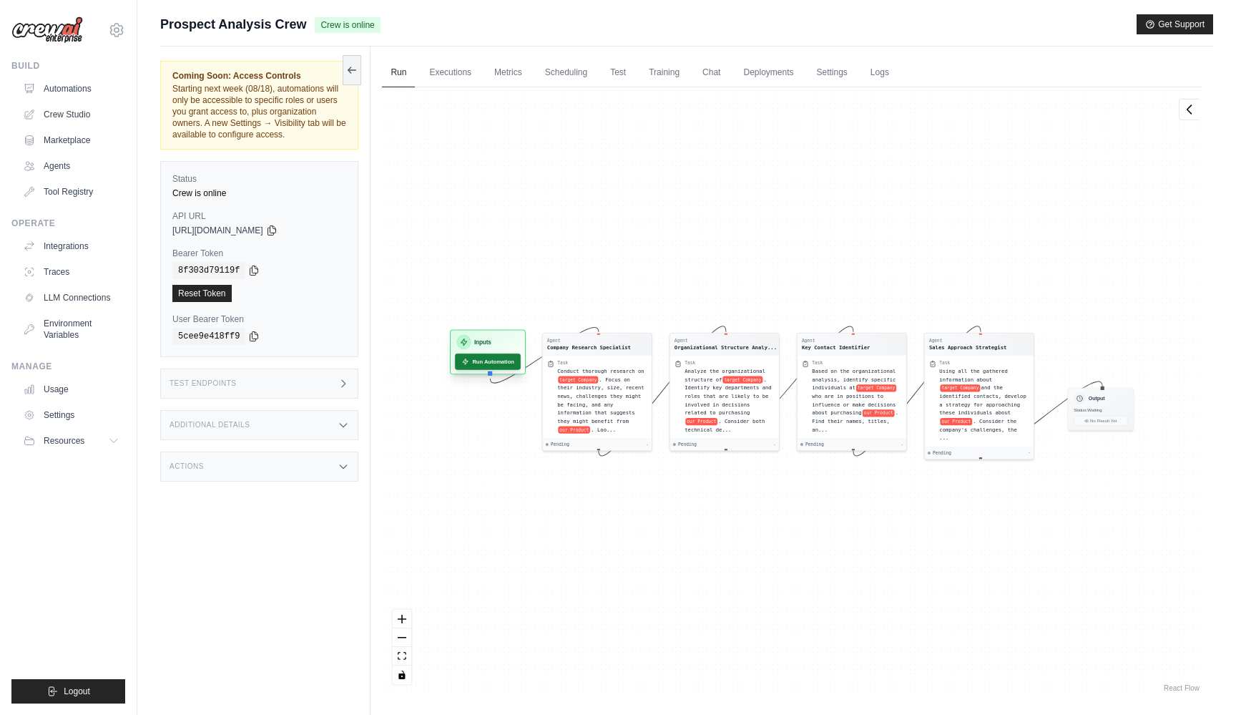
click at [506, 360] on button "Run Automation" at bounding box center [488, 361] width 66 height 16
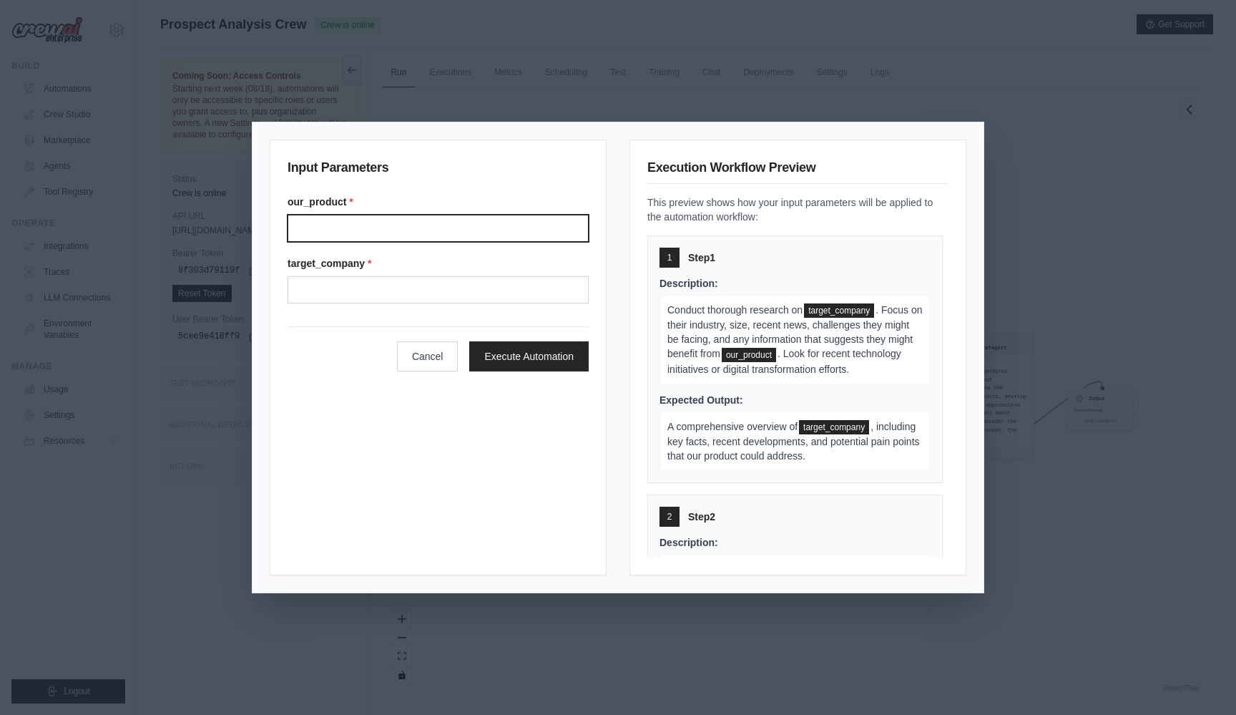
click at [438, 230] on input "Our product" at bounding box center [438, 228] width 301 height 27
type input "*"
type input "**********"
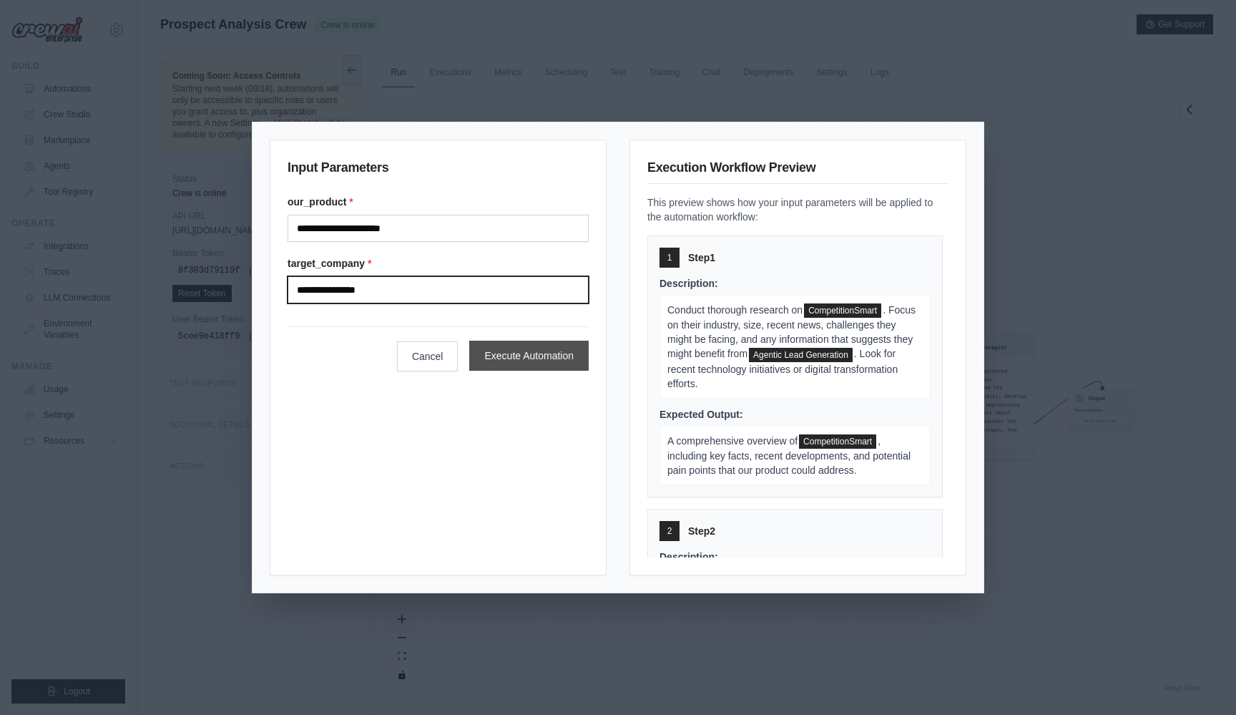
type input "**********"
click at [501, 346] on button "Execute Automation" at bounding box center [528, 356] width 119 height 30
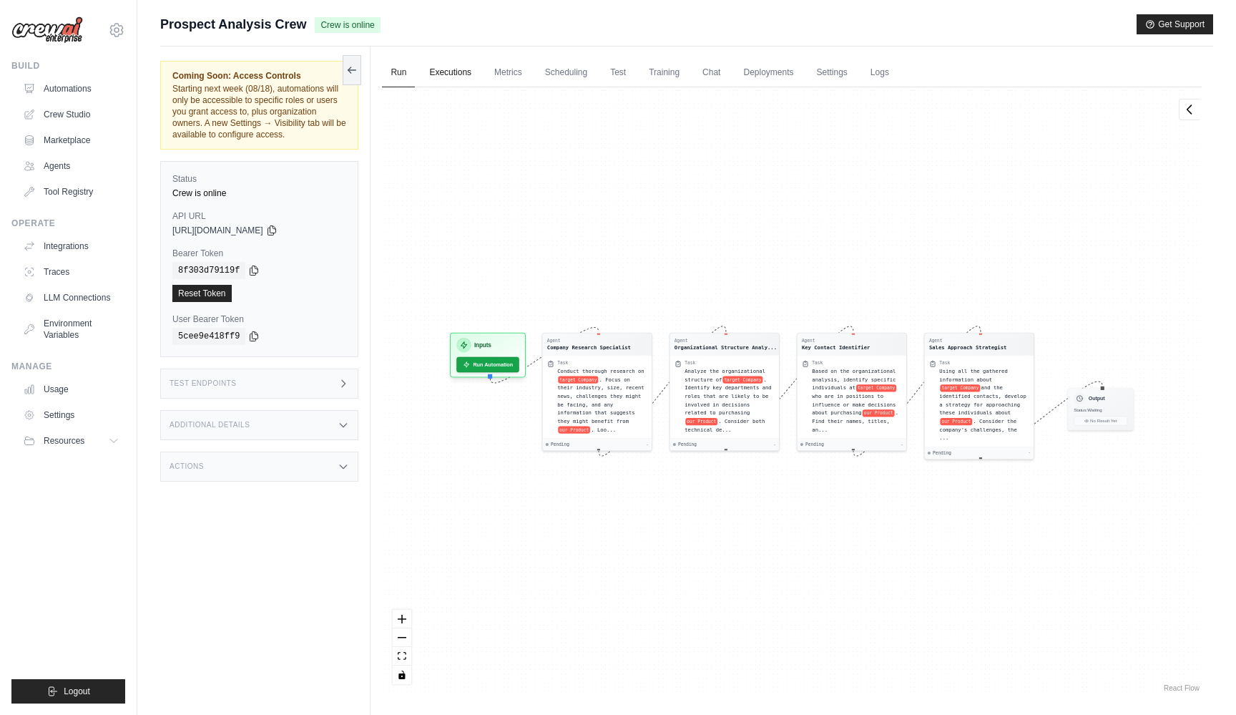
click at [458, 83] on link "Executions" at bounding box center [450, 73] width 59 height 30
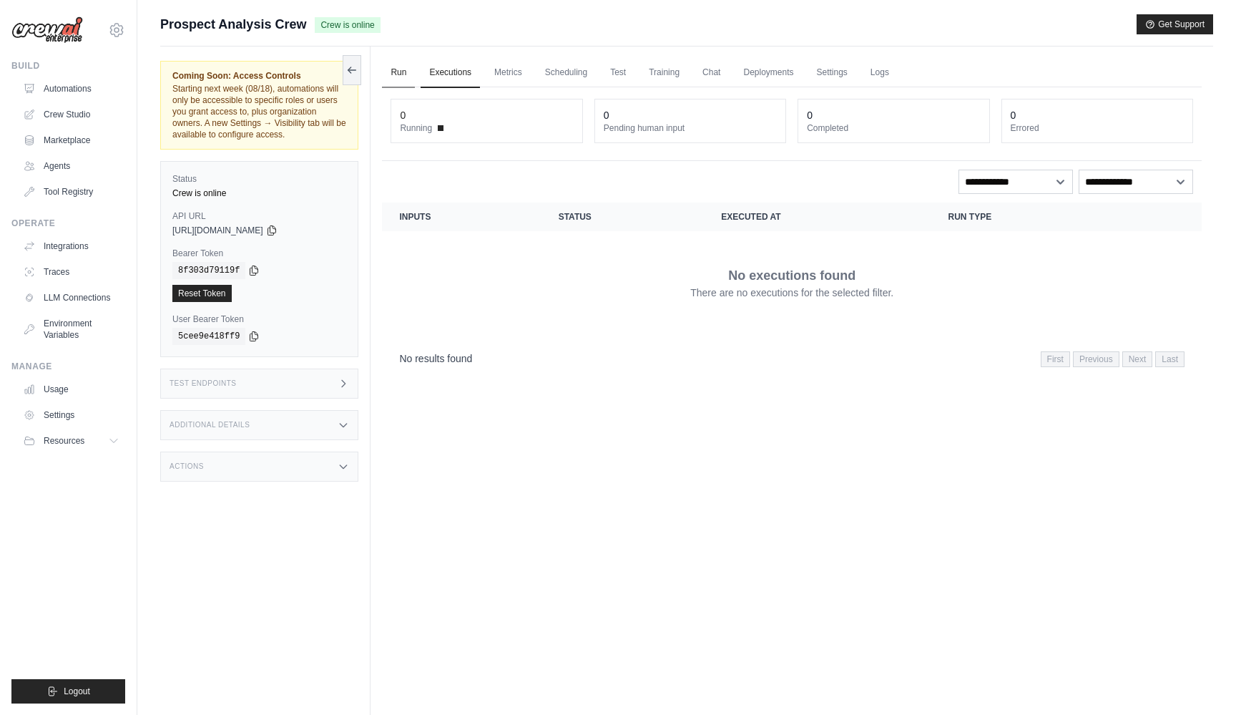
click at [391, 72] on link "Run" at bounding box center [398, 73] width 33 height 30
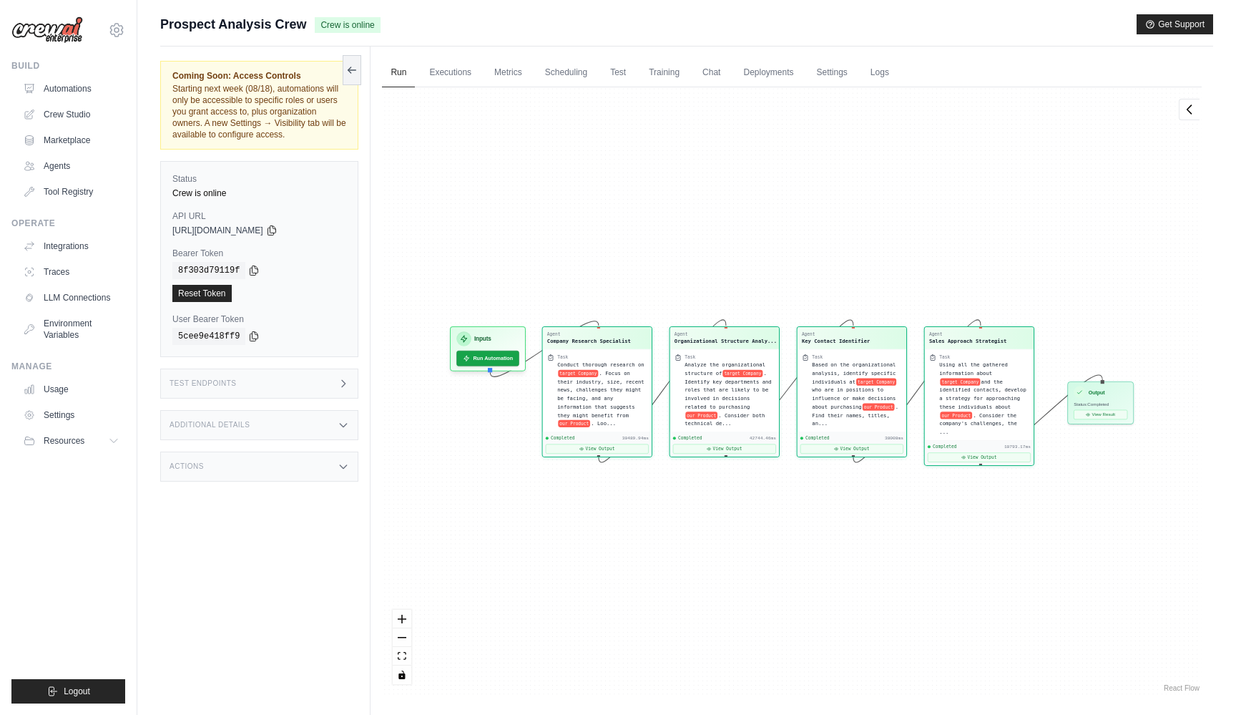
scroll to position [7679, 0]
click at [1109, 415] on button "View Result" at bounding box center [1101, 412] width 54 height 9
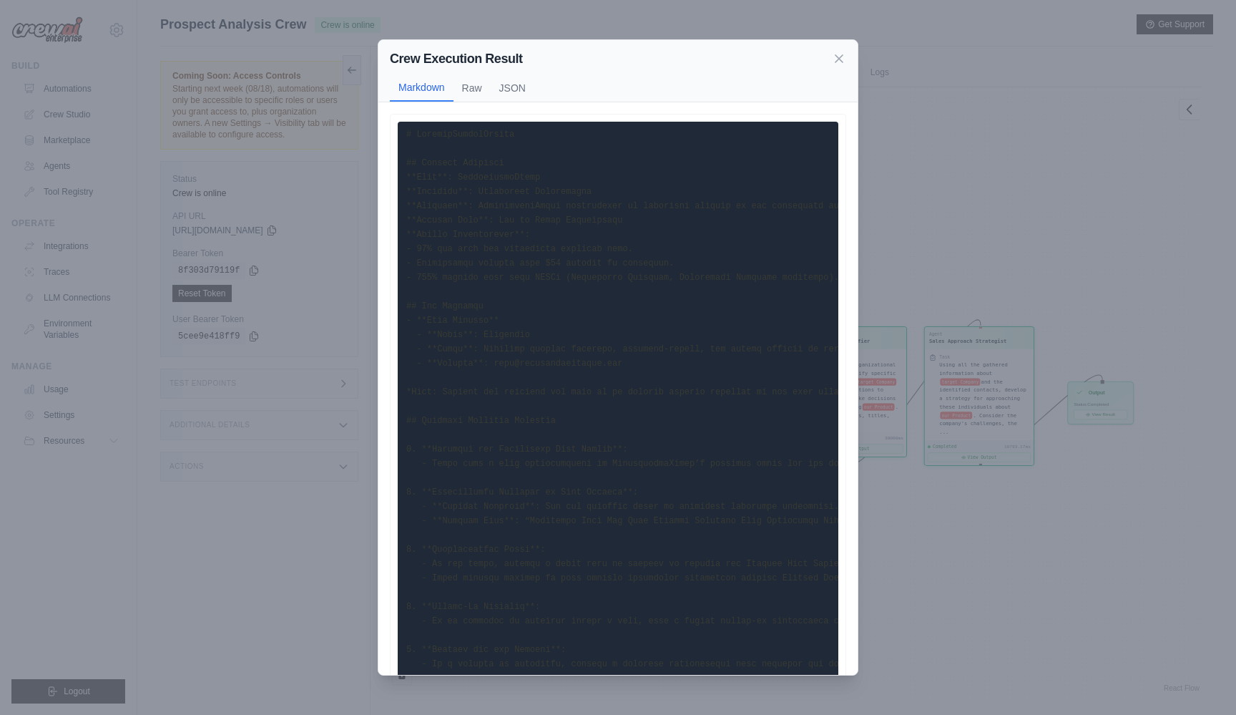
click at [649, 358] on pre at bounding box center [618, 457] width 441 height 670
click at [461, 169] on pre at bounding box center [618, 457] width 441 height 670
click at [514, 84] on button "JSON" at bounding box center [513, 87] width 44 height 27
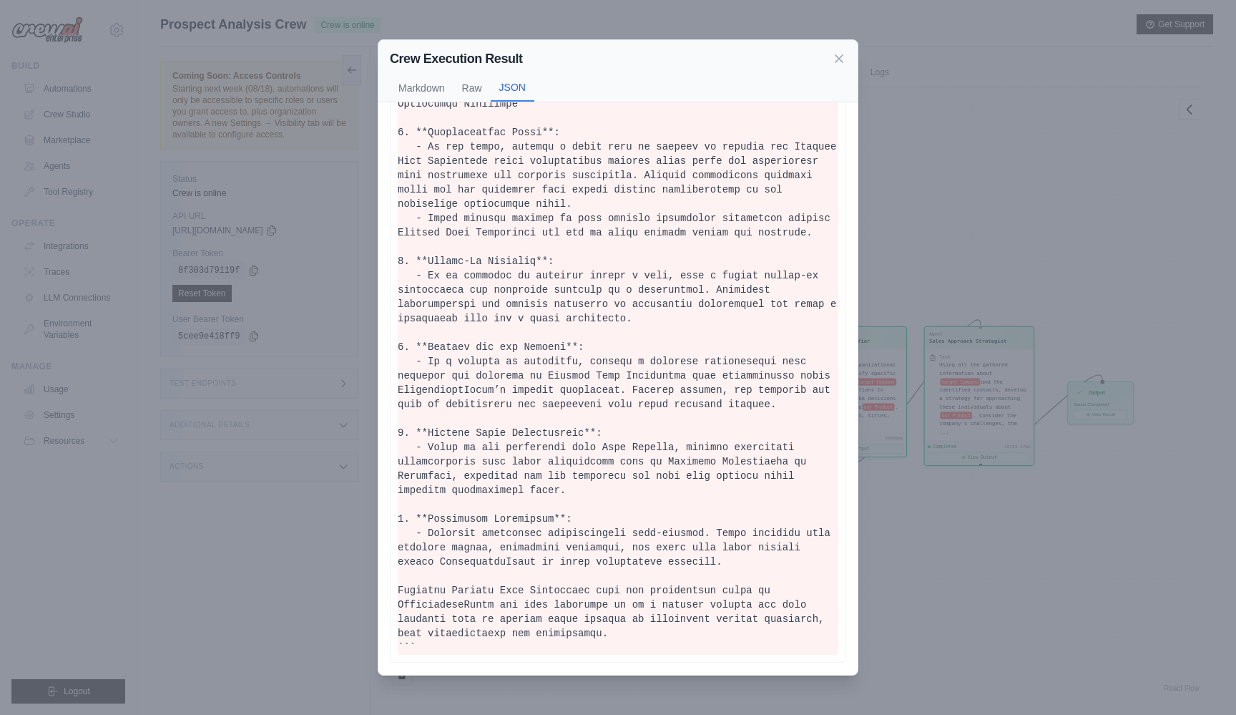
scroll to position [30, 0]
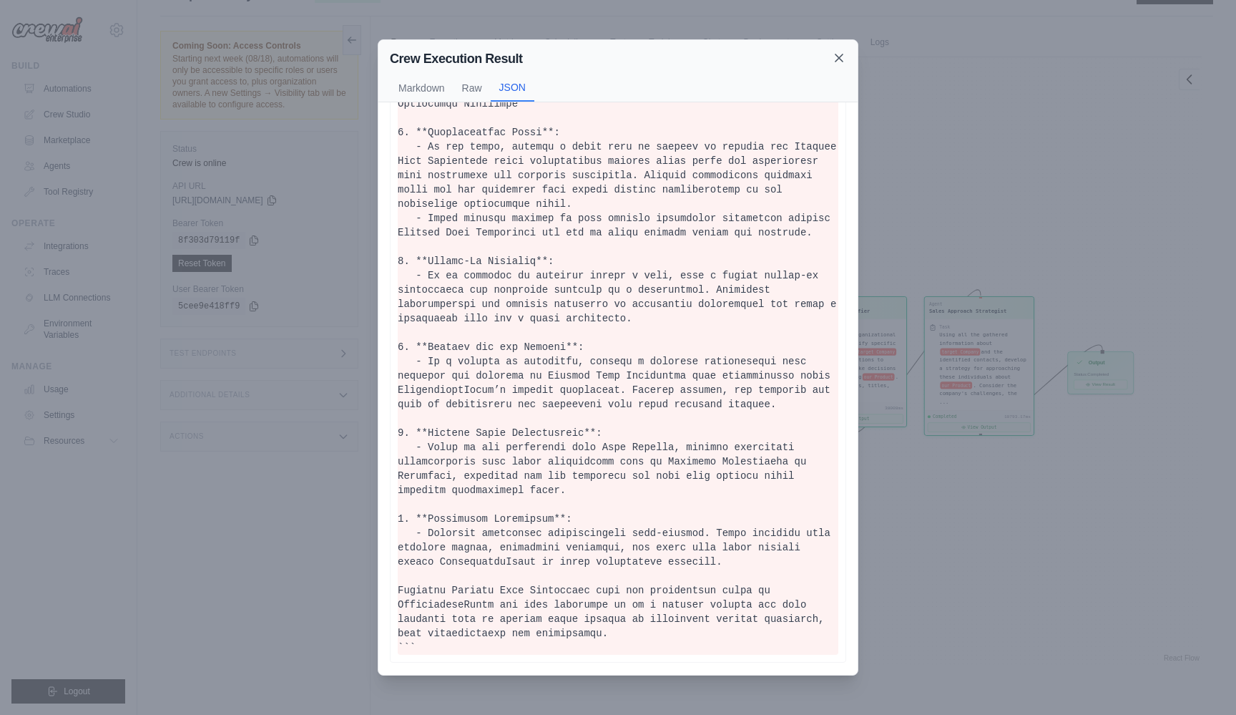
click at [840, 59] on icon at bounding box center [838, 57] width 7 height 7
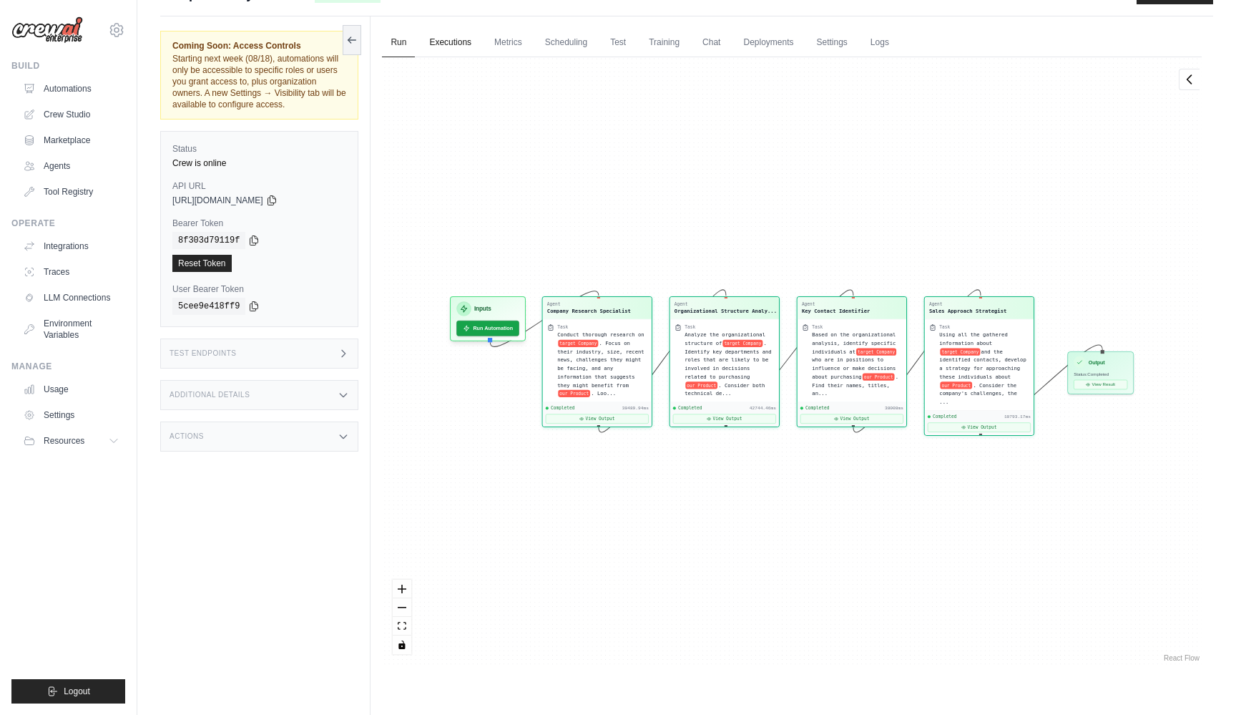
click at [463, 49] on link "Executions" at bounding box center [450, 43] width 59 height 30
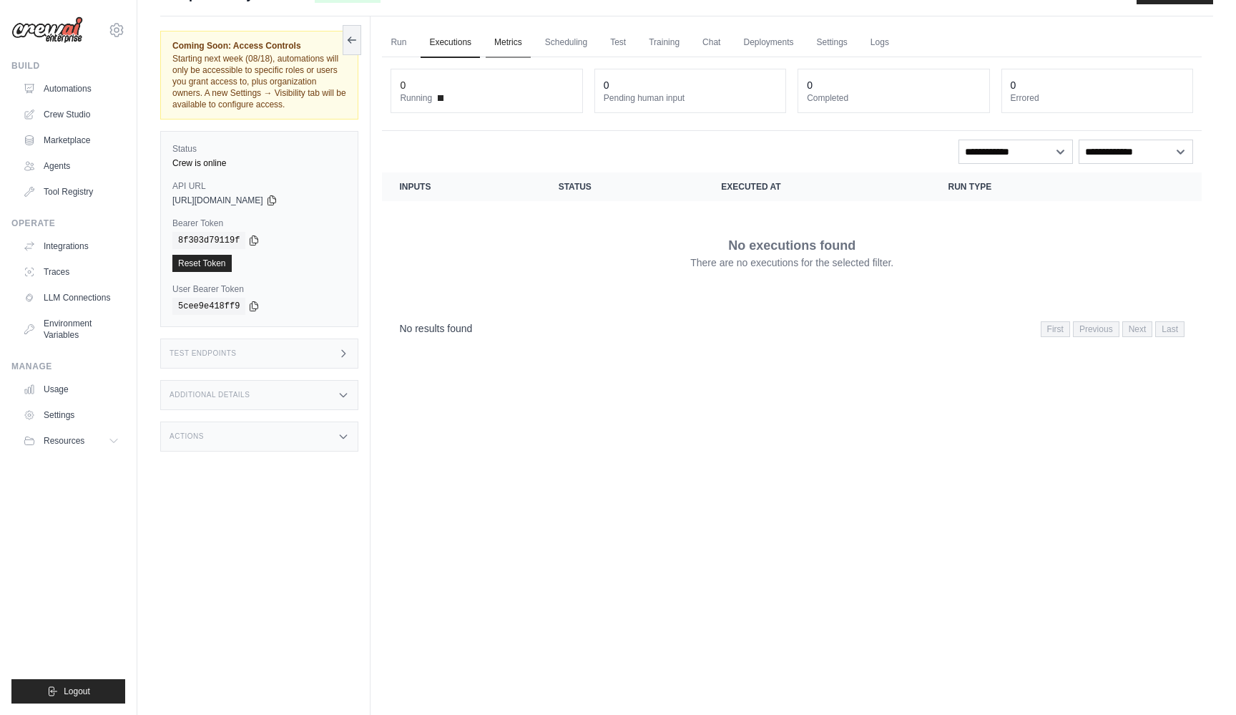
click at [521, 45] on link "Metrics" at bounding box center [508, 43] width 45 height 30
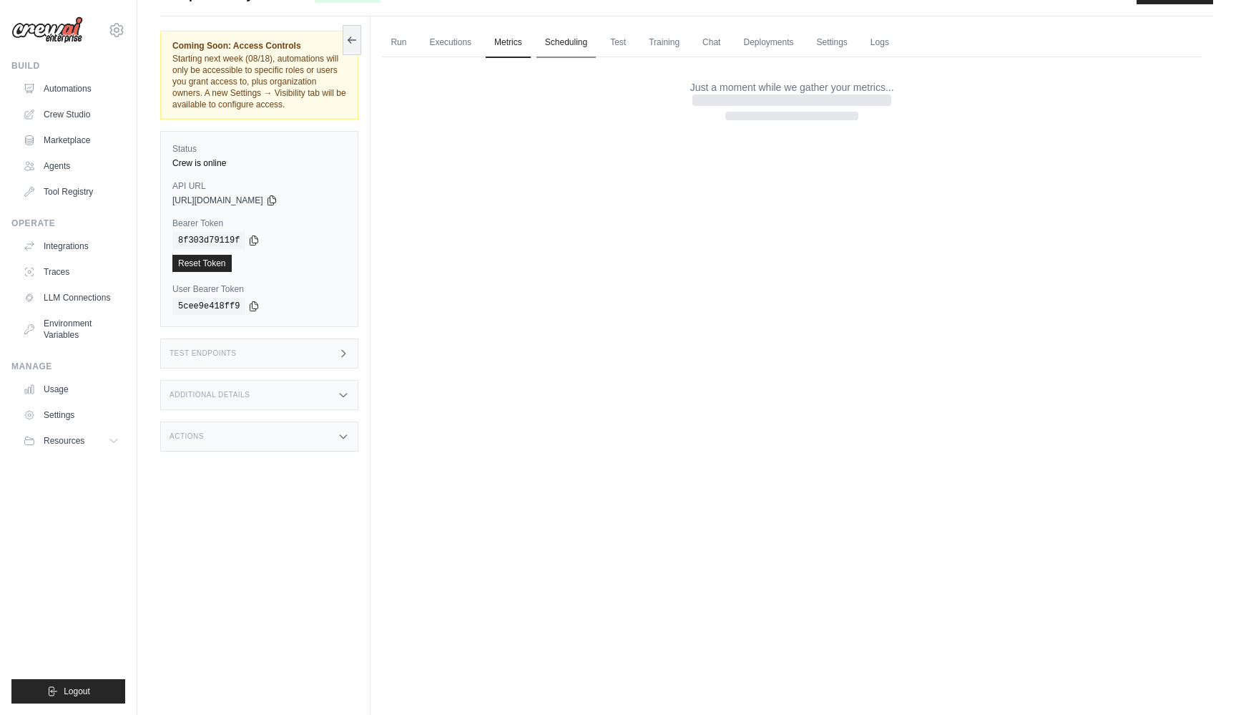
click at [577, 45] on link "Scheduling" at bounding box center [565, 43] width 59 height 30
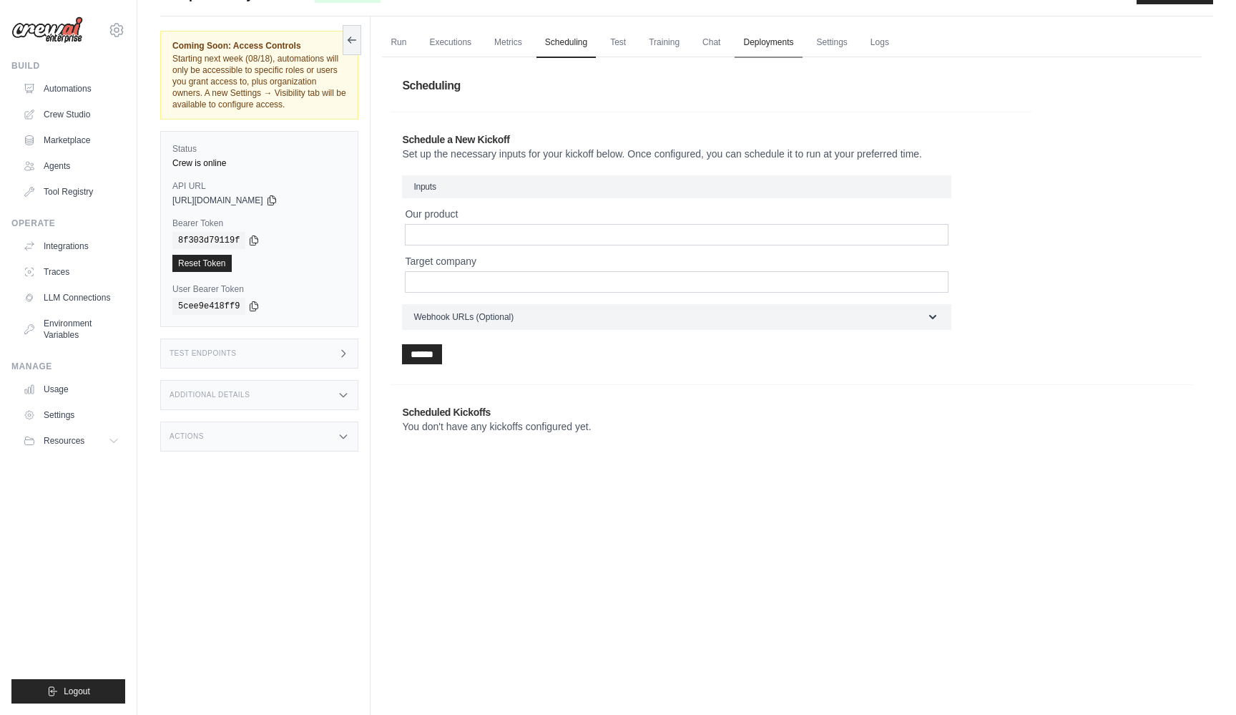
click at [788, 38] on link "Deployments" at bounding box center [768, 43] width 67 height 30
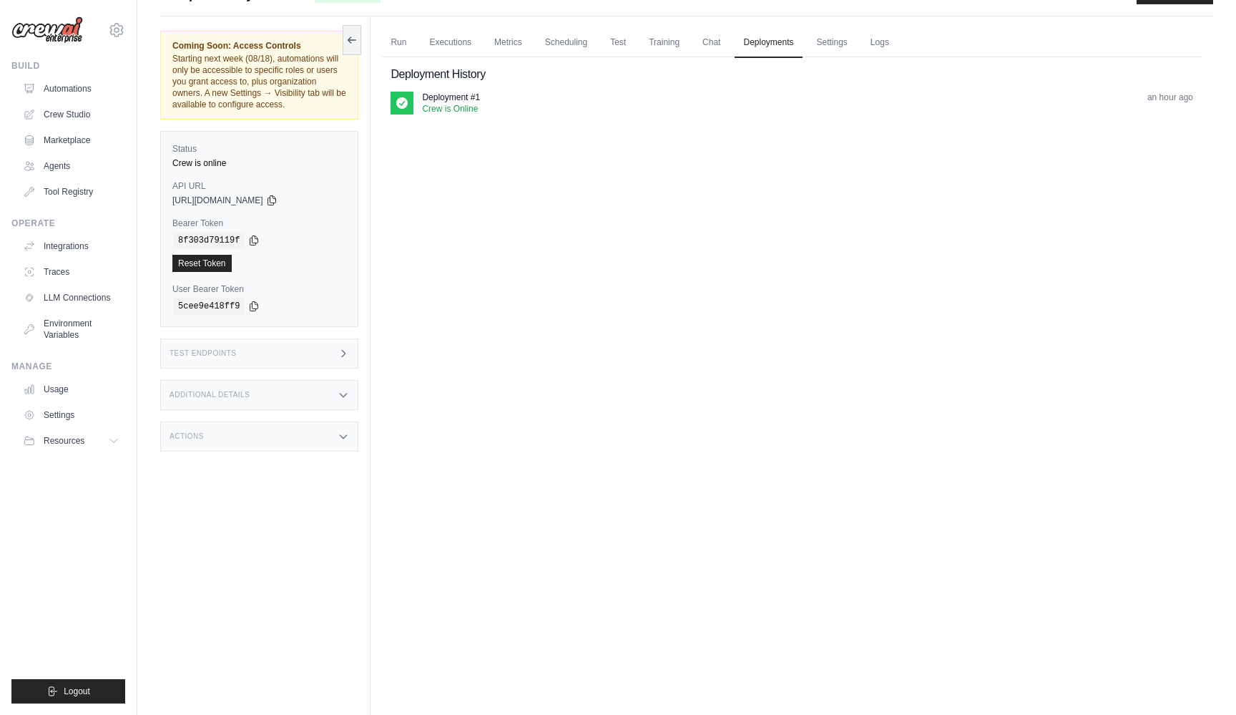
click at [496, 102] on div "Deployment #1 Crew is Online an hour ago" at bounding box center [807, 103] width 771 height 23
click at [447, 100] on p "Deployment #1" at bounding box center [451, 97] width 58 height 11
click at [465, 26] on div "Run Executions Metrics Scheduling Test Training Chat Deployments Settings Logs …" at bounding box center [792, 373] width 843 height 715
click at [458, 36] on link "Executions" at bounding box center [450, 43] width 59 height 30
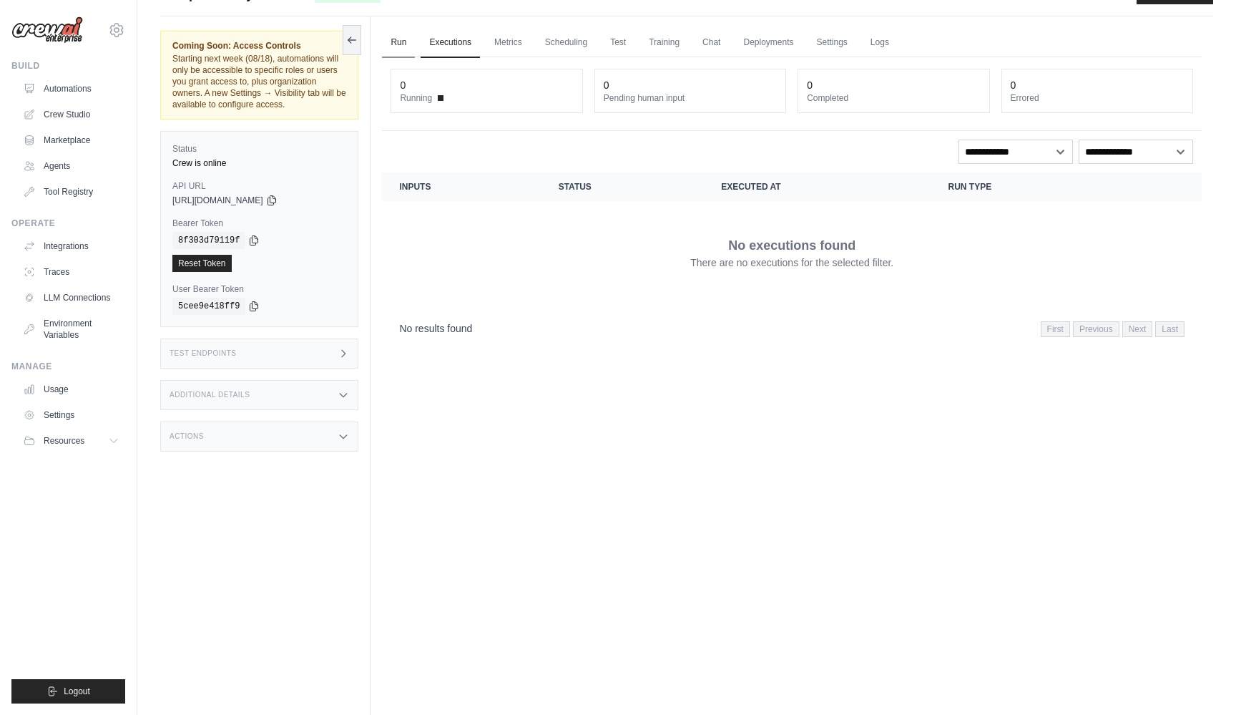
click at [412, 42] on link "Run" at bounding box center [398, 43] width 33 height 30
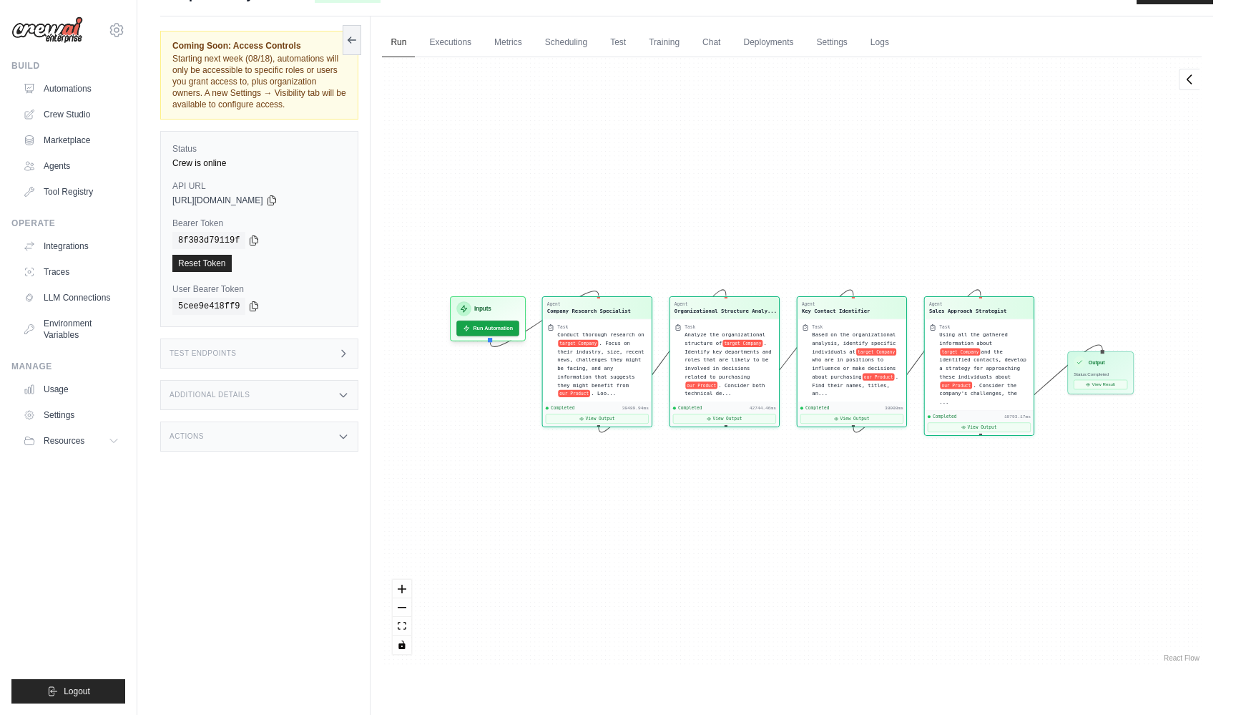
click at [312, 144] on label "Status" at bounding box center [259, 148] width 174 height 11
click at [201, 155] on div "Status Crew is online" at bounding box center [259, 156] width 174 height 26
click at [212, 305] on code "5cee9e418ff9" at bounding box center [208, 306] width 73 height 17
click at [780, 46] on link "Deployments" at bounding box center [768, 43] width 67 height 30
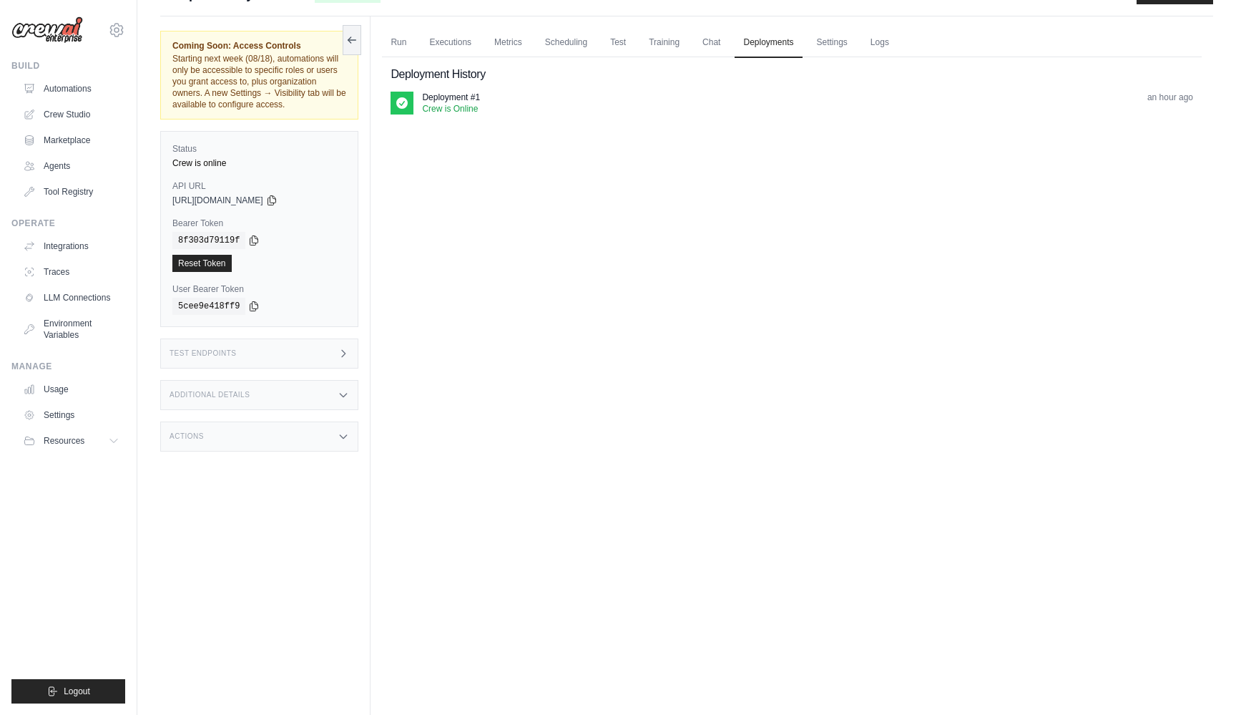
click at [1167, 101] on time "an hour ago" at bounding box center [1170, 97] width 46 height 10
click at [825, 42] on link "Settings" at bounding box center [832, 43] width 48 height 30
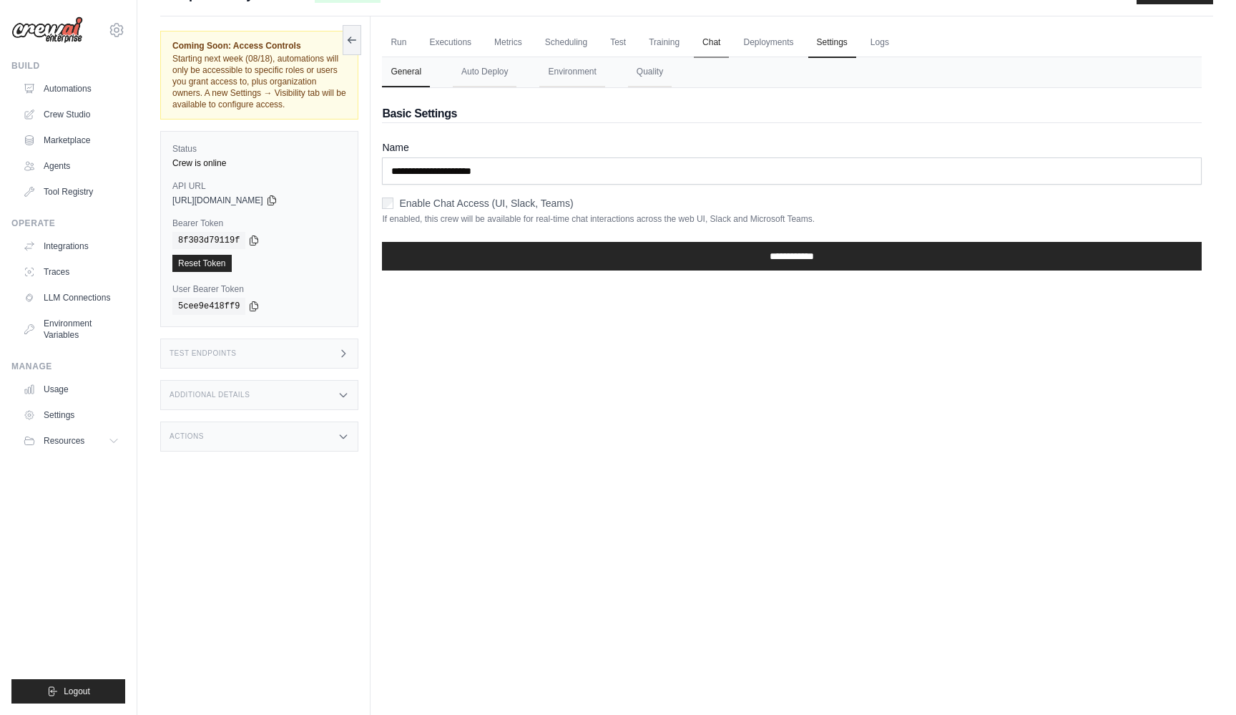
click at [717, 39] on link "Chat" at bounding box center [711, 43] width 35 height 30
click at [492, 69] on button "Auto Deploy" at bounding box center [485, 72] width 64 height 30
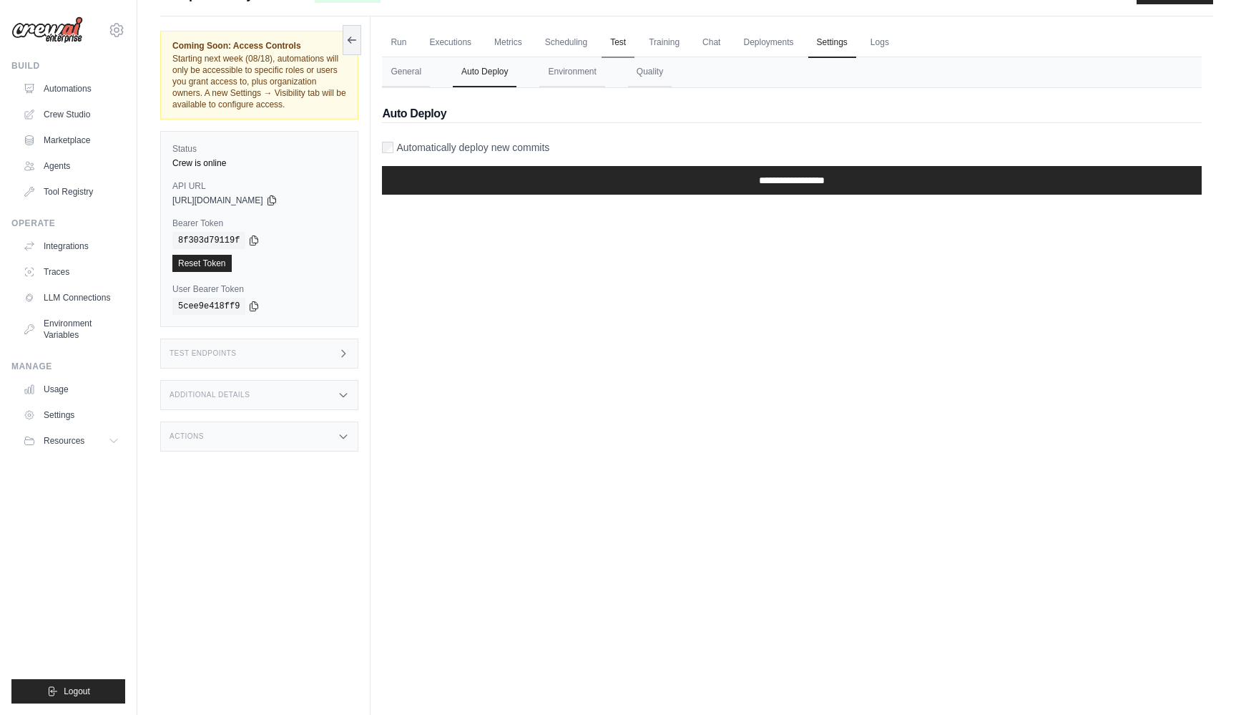
click at [622, 54] on link "Test" at bounding box center [618, 43] width 33 height 30
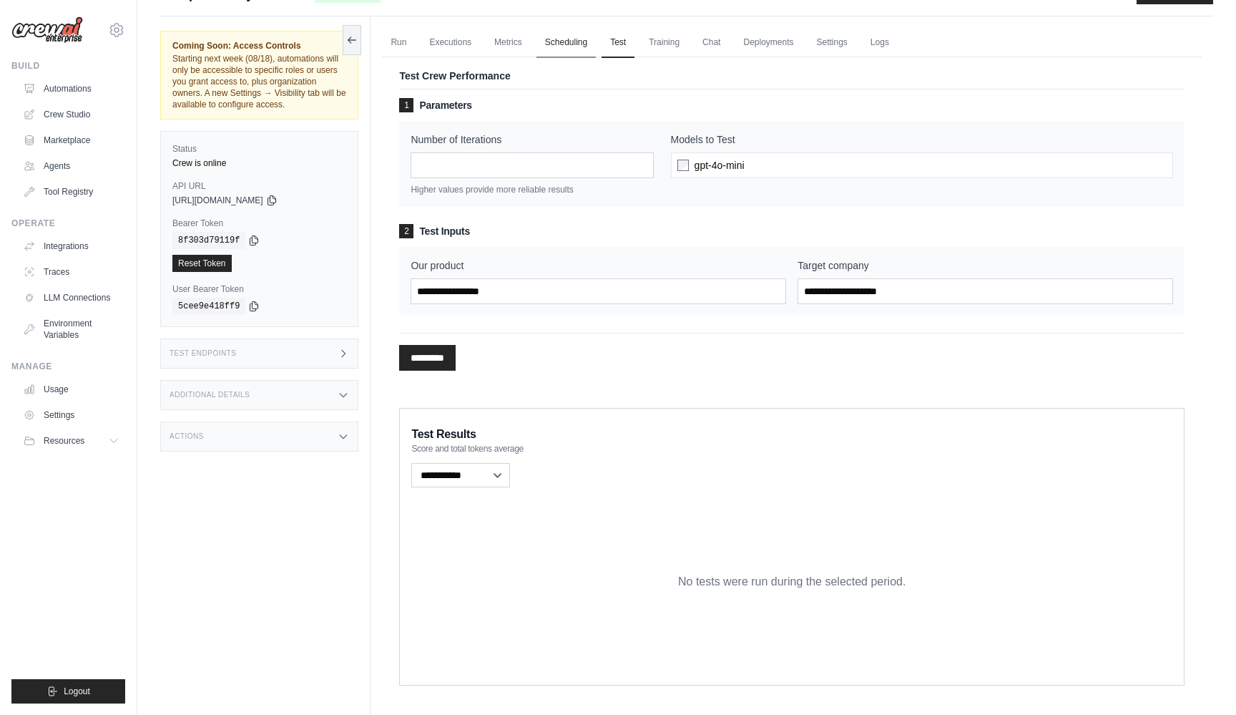
drag, startPoint x: 575, startPoint y: 41, endPoint x: 592, endPoint y: 39, distance: 16.6
click at [575, 41] on link "Scheduling" at bounding box center [565, 43] width 59 height 30
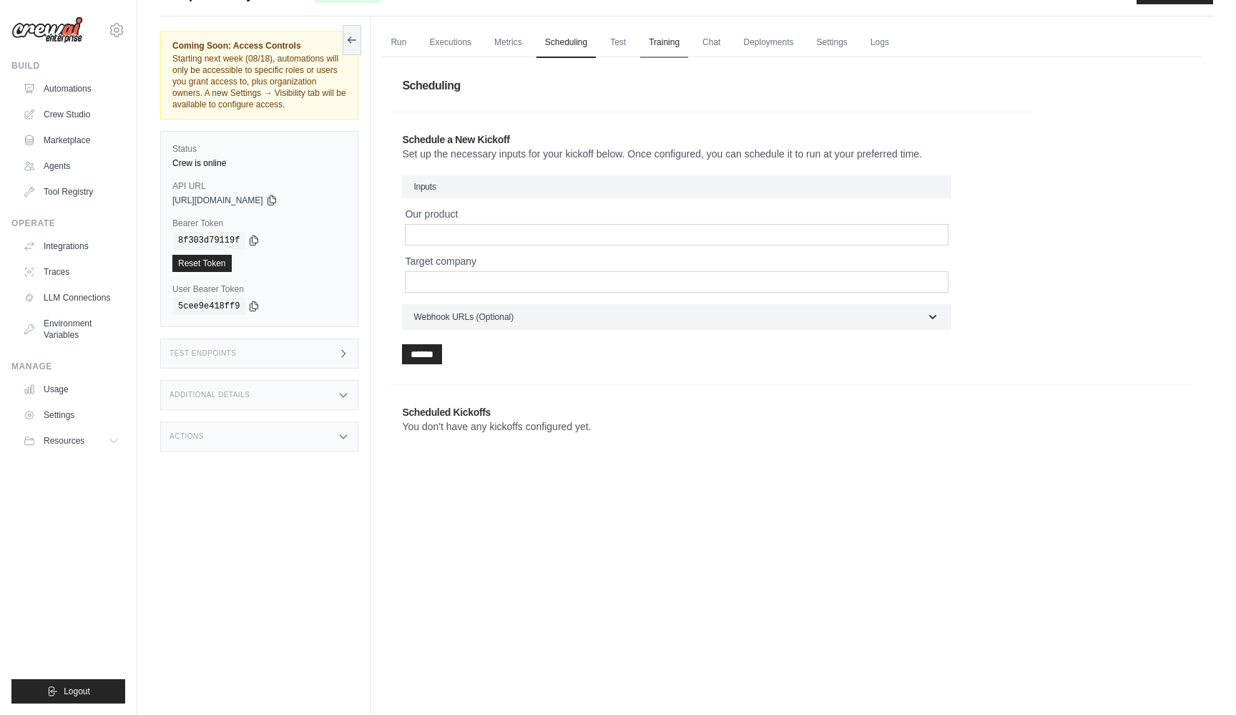
click at [680, 43] on link "Training" at bounding box center [664, 43] width 48 height 30
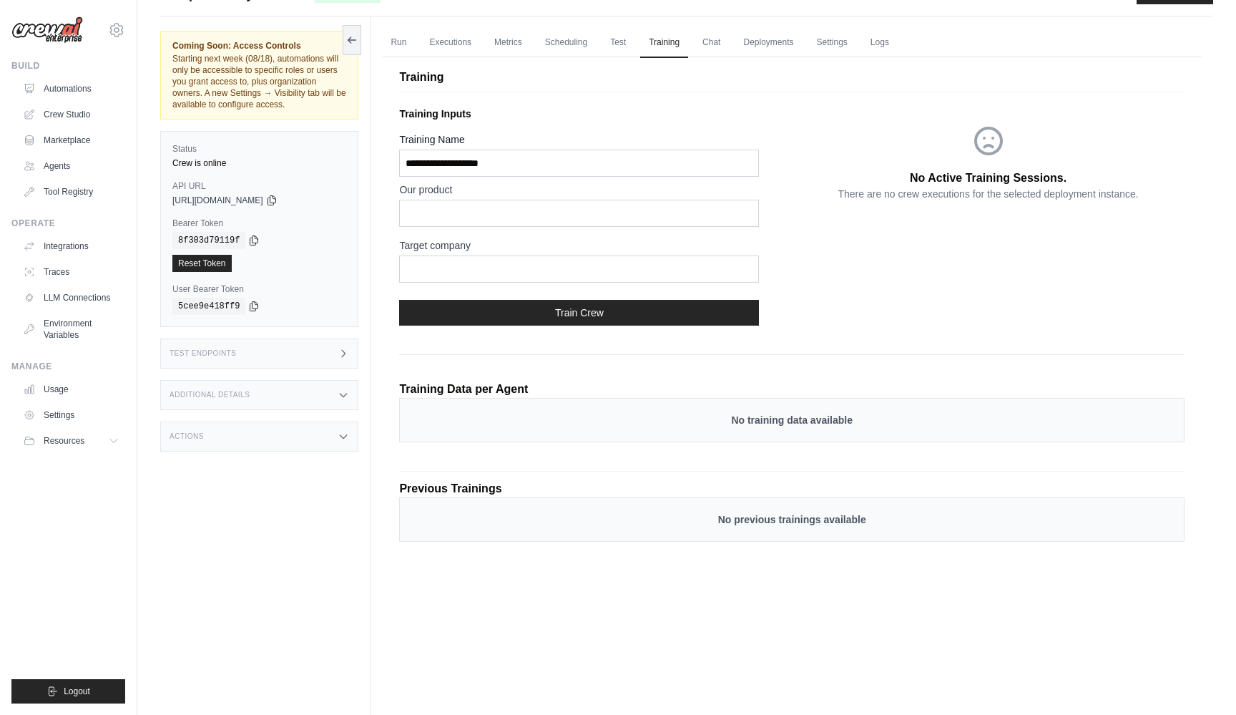
click at [730, 40] on ul "Run Executions Metrics Scheduling Test Training Chat Deployments Settings Logs" at bounding box center [792, 42] width 820 height 29
click at [717, 46] on link "Chat" at bounding box center [711, 43] width 35 height 30
click at [777, 45] on link "Deployments" at bounding box center [768, 43] width 67 height 30
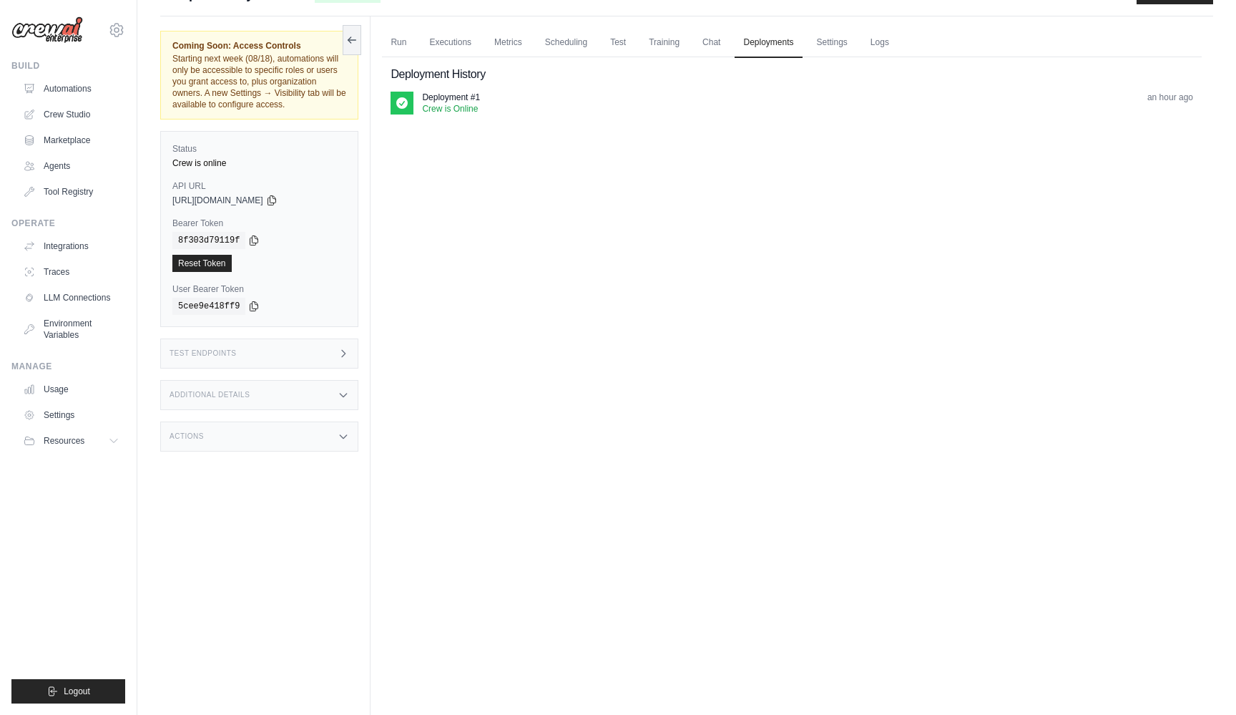
click at [492, 111] on div "Deployment #1 Crew is Online an hour ago" at bounding box center [807, 103] width 771 height 23
click at [402, 104] on icon at bounding box center [401, 102] width 11 height 11
click at [408, 38] on link "Run" at bounding box center [398, 43] width 33 height 30
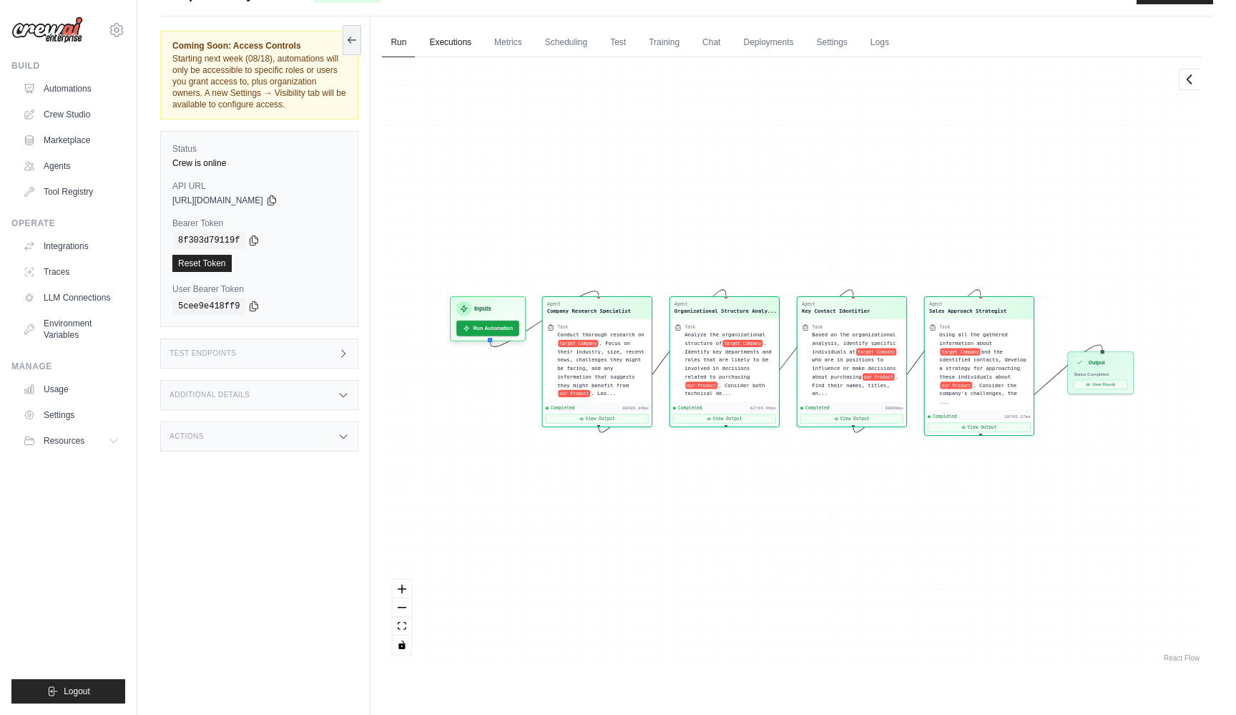
click at [456, 39] on link "Executions" at bounding box center [450, 43] width 59 height 30
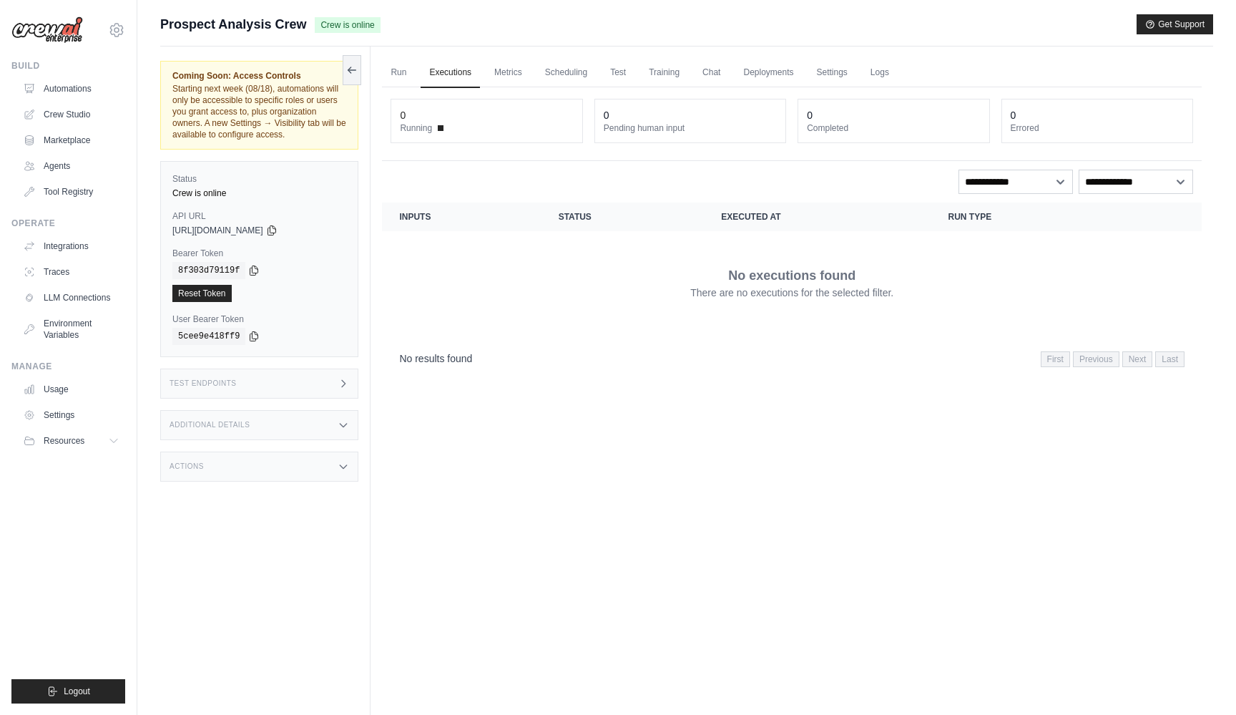
click at [325, 425] on div "Additional Details" at bounding box center [259, 425] width 198 height 30
click at [296, 541] on div "Coming Soon: Access Controls Starting next week (08/18), automations will only …" at bounding box center [265, 403] width 210 height 715
click at [288, 561] on div "Actions" at bounding box center [259, 551] width 198 height 30
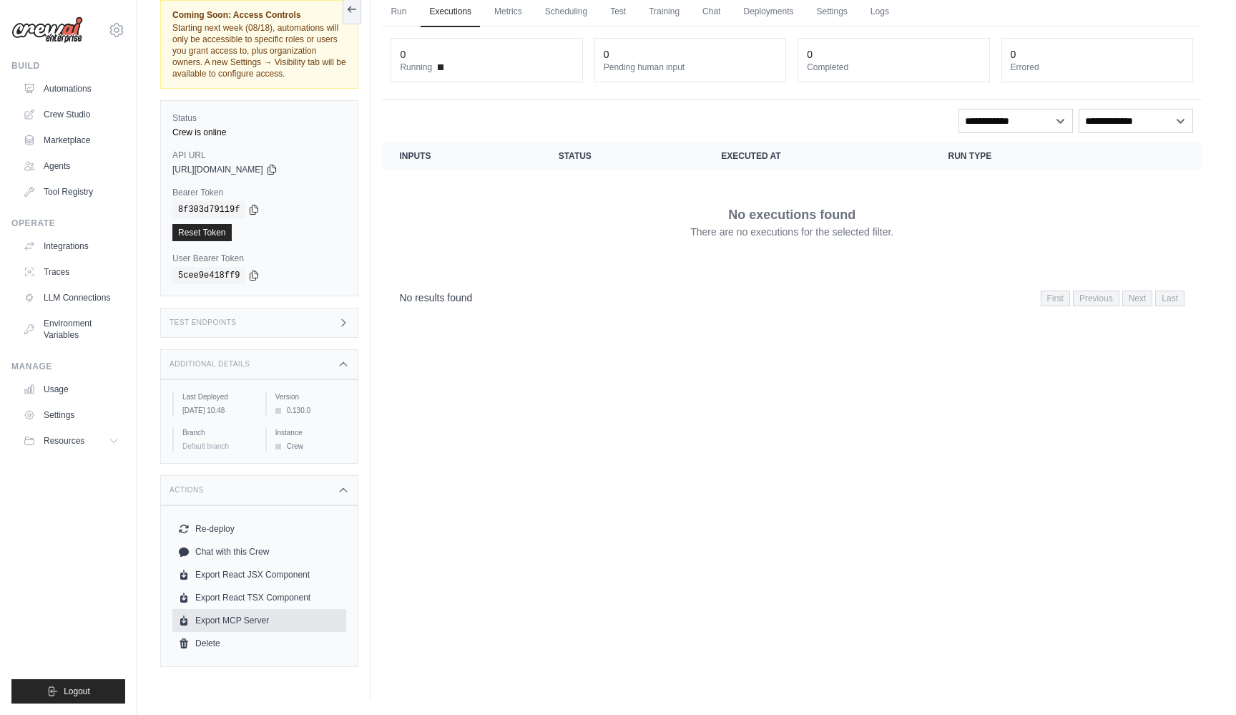
scroll to position [61, 0]
click at [210, 649] on link "Delete" at bounding box center [259, 643] width 174 height 23
